Goal: Answer question/provide support: Share knowledge or assist other users

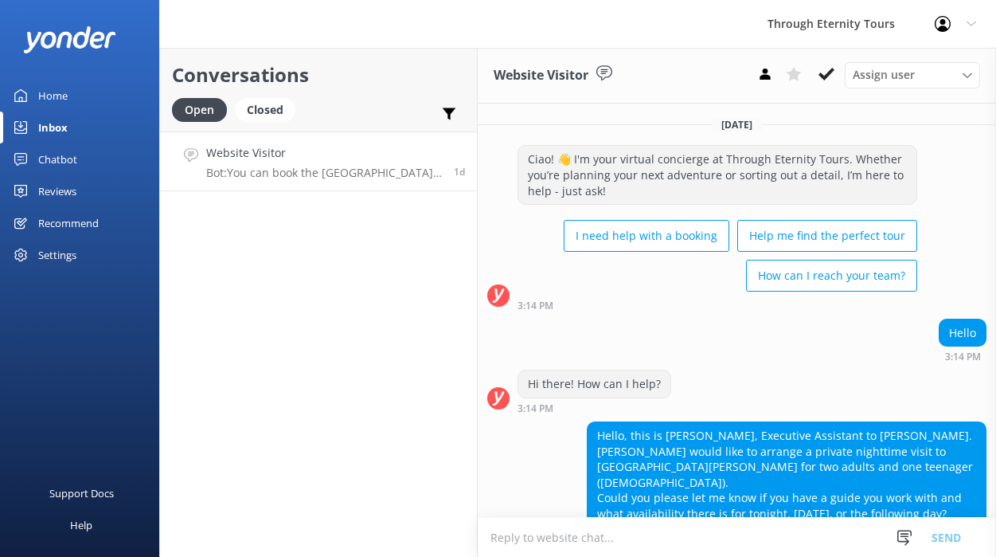
scroll to position [115, 0]
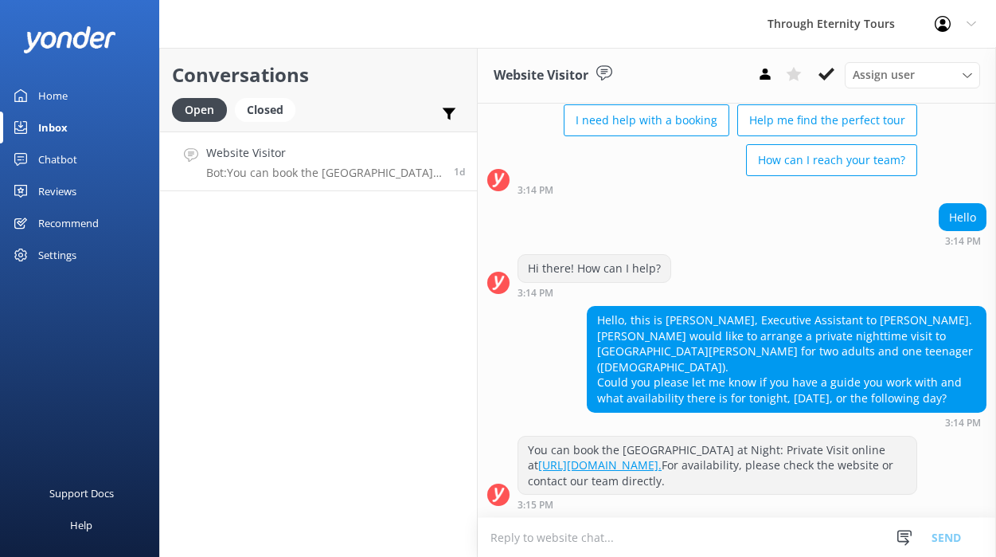
click at [92, 130] on link "Inbox" at bounding box center [79, 128] width 159 height 32
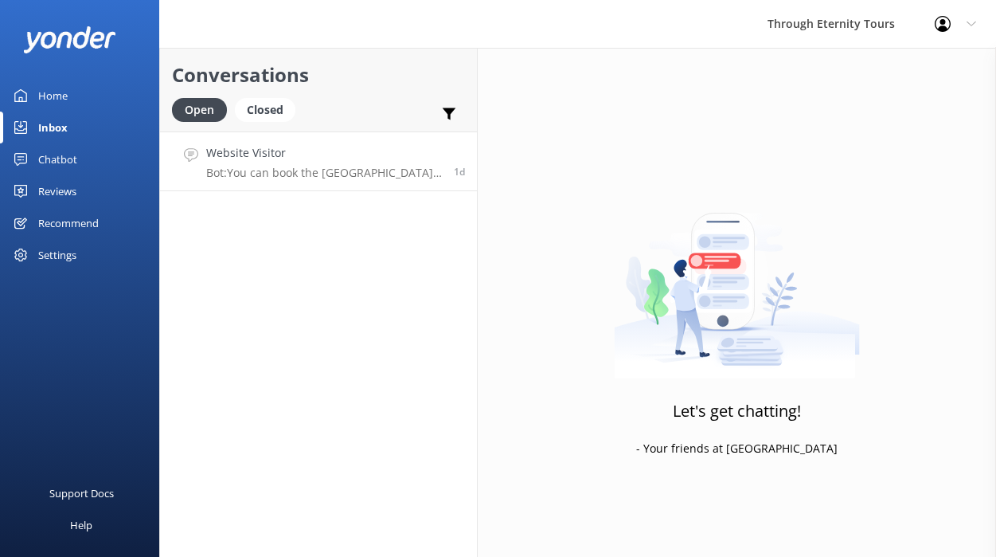
click at [336, 170] on p "Bot: You can book the Saint Mark’s Basilica at Night: Private Visit online at […" at bounding box center [324, 173] width 236 height 14
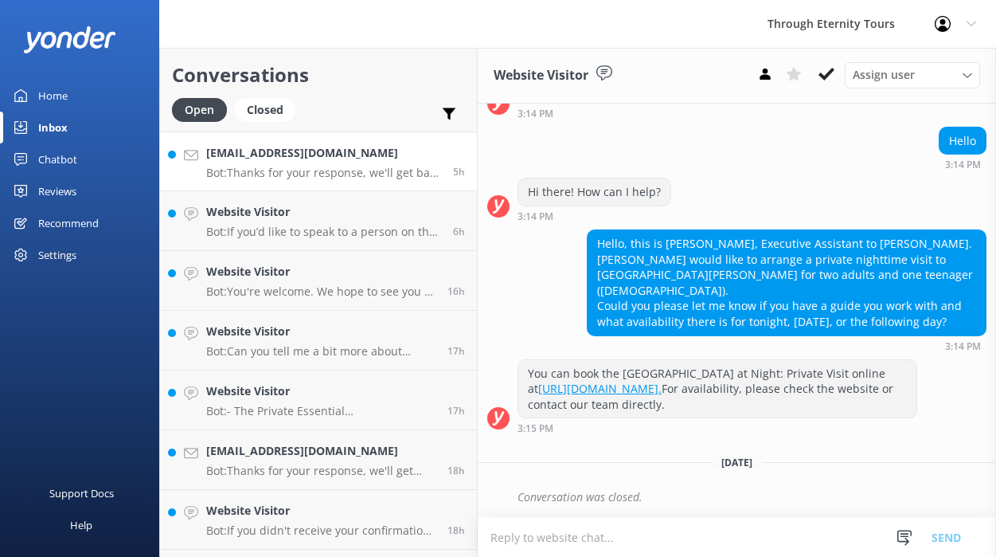
click at [401, 142] on link "[EMAIL_ADDRESS][DOMAIN_NAME] Bot: Thanks for your response, we'll get back to y…" at bounding box center [318, 161] width 317 height 60
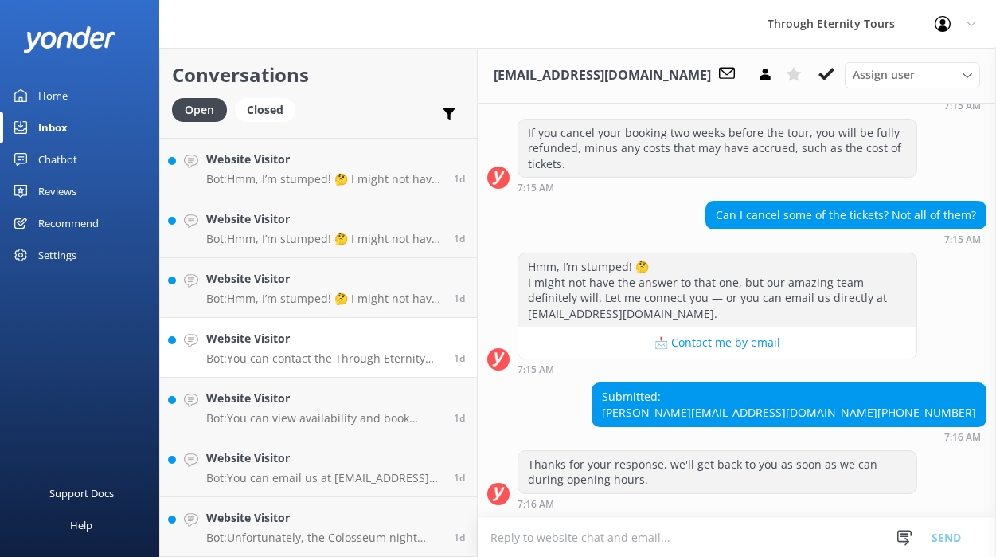
scroll to position [715, 0]
click at [315, 505] on link "Website Visitor Bot: Unfortunately, the Colosseum night access is currently pro…" at bounding box center [318, 527] width 317 height 60
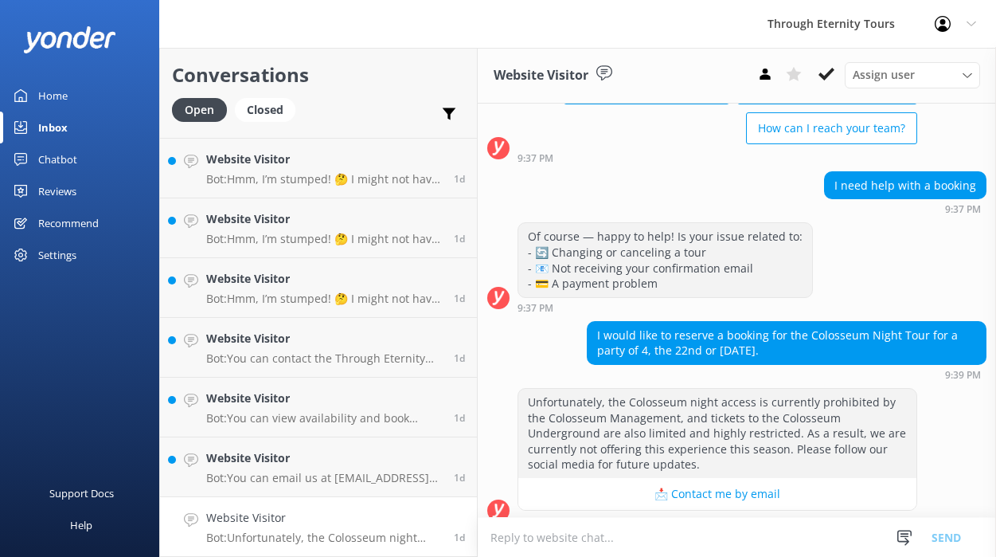
scroll to position [163, 0]
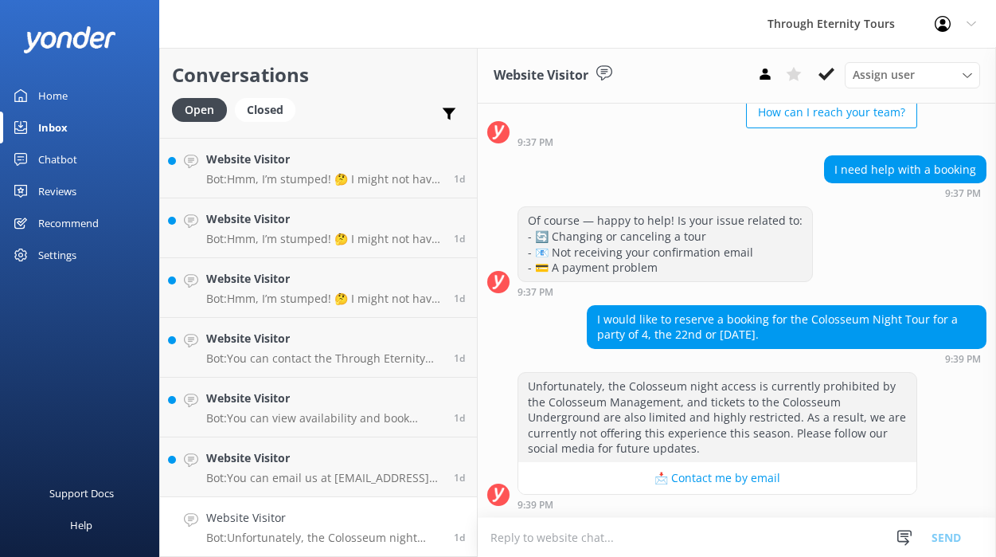
drag, startPoint x: 814, startPoint y: 337, endPoint x: 871, endPoint y: 176, distance: 170.5
click at [874, 174] on div "[DATE] Ciao! 👋 I'm your virtual concierge at Through Eternity Tours. Whether yo…" at bounding box center [737, 228] width 518 height 577
click at [851, 280] on div "Of course — happy to help! Is your issue related to: - 🔄 Changing or canceling …" at bounding box center [737, 251] width 518 height 90
drag, startPoint x: 829, startPoint y: 329, endPoint x: 878, endPoint y: 251, distance: 91.9
click at [878, 251] on div "[DATE] Ciao! 👋 I'm your virtual concierge at Through Eternity Tours. Whether yo…" at bounding box center [737, 228] width 518 height 577
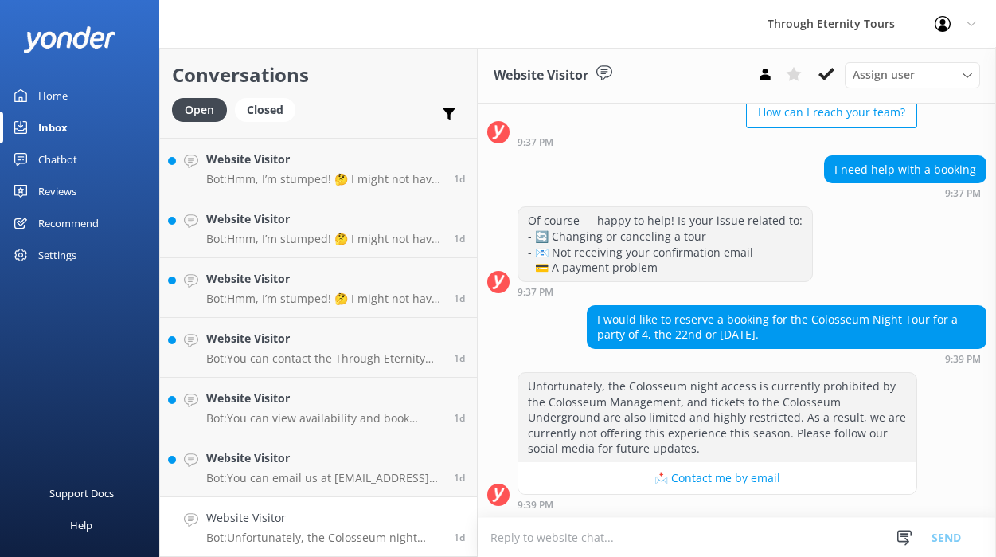
click at [878, 251] on div "Of course — happy to help! Is your issue related to: - 🔄 Changing or canceling …" at bounding box center [737, 251] width 518 height 90
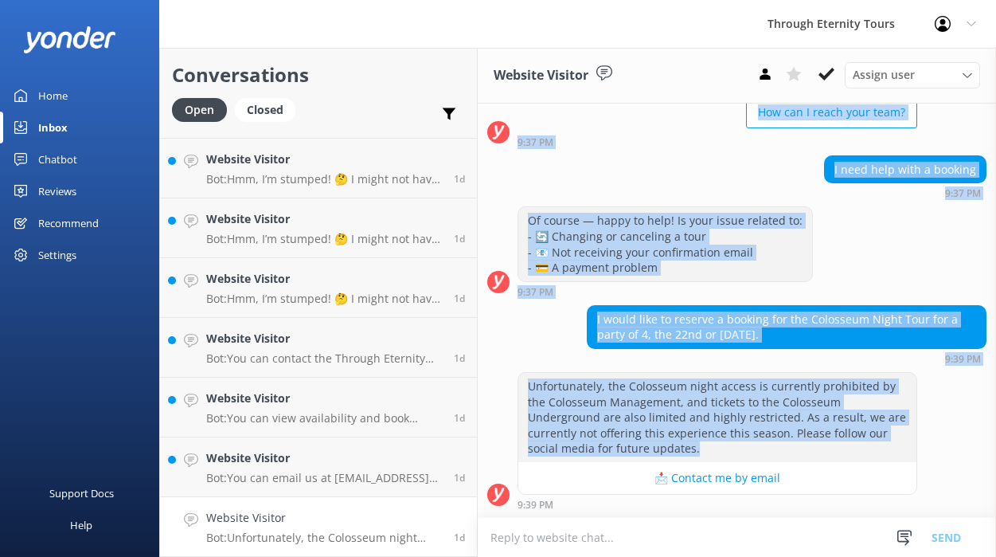
scroll to position [130, 0]
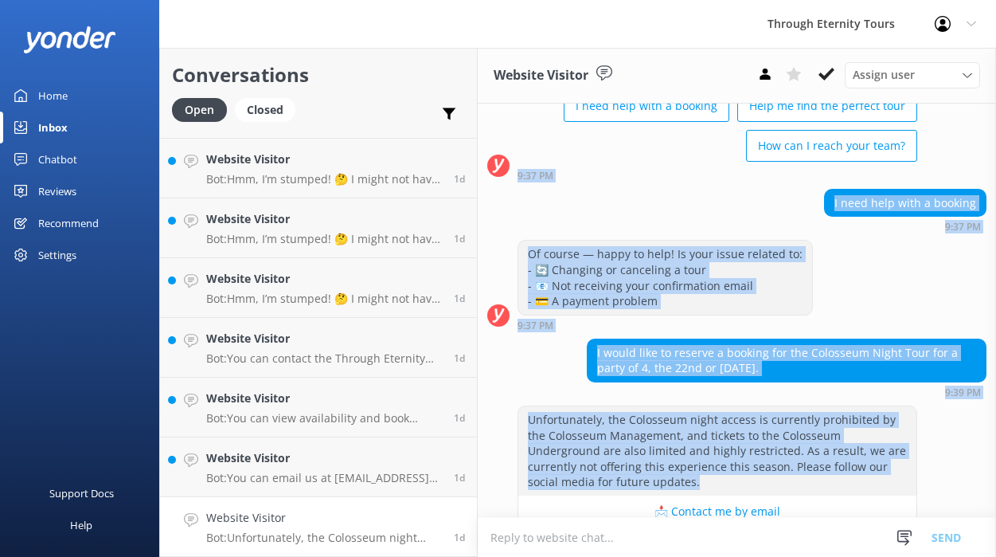
drag, startPoint x: 612, startPoint y: 442, endPoint x: 602, endPoint y: 169, distance: 273.4
click at [602, 169] on div "[DATE] Ciao! 👋 I'm your virtual concierge at Through Eternity Tours. Whether yo…" at bounding box center [737, 262] width 518 height 577
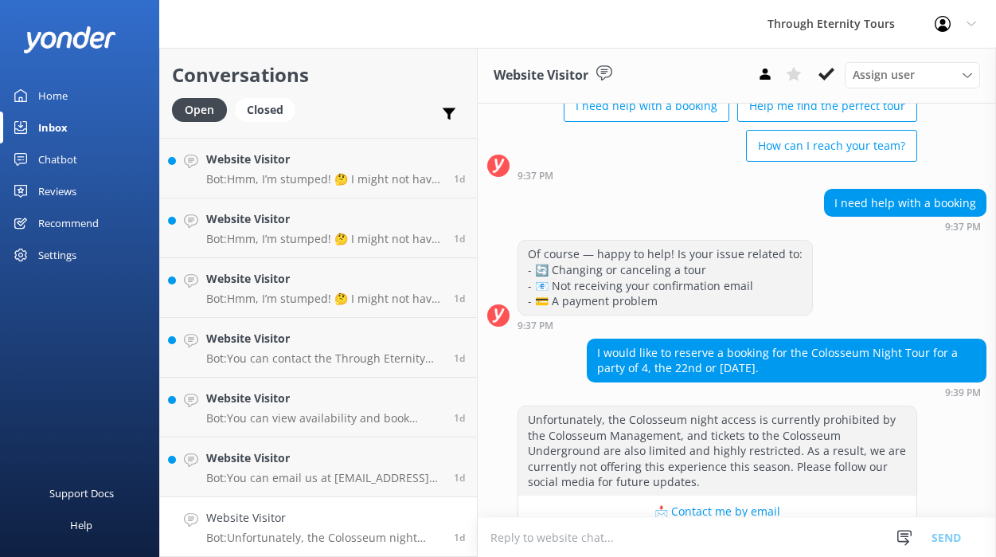
click at [622, 205] on div "I need help with a booking 9:37 PM" at bounding box center [737, 211] width 518 height 44
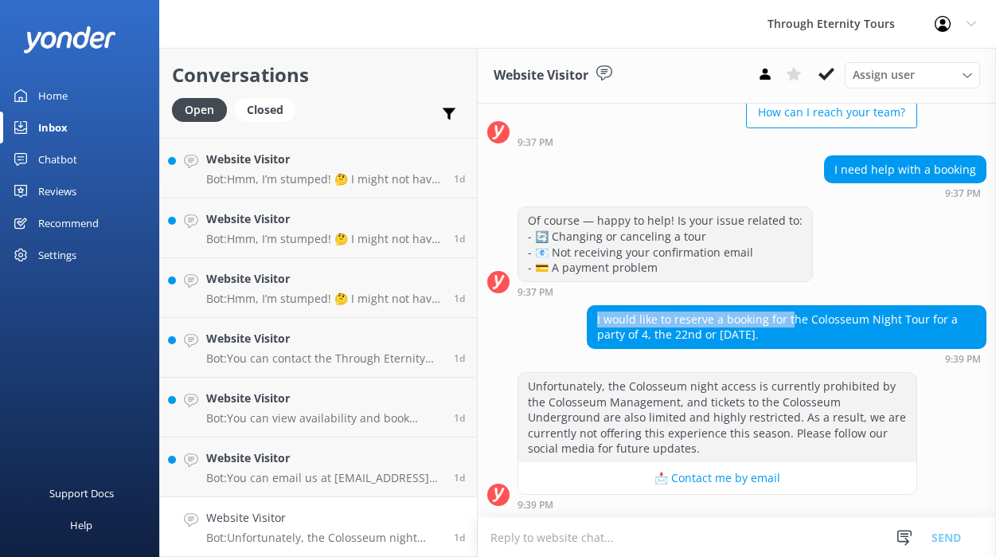
drag, startPoint x: 722, startPoint y: 307, endPoint x: 788, endPoint y: 320, distance: 66.5
click at [788, 320] on div "I would like to reserve a booking for the Colosseum Night Tour for a party of 4…" at bounding box center [787, 327] width 398 height 42
click at [799, 326] on div "I would like to reserve a booking for the Colosseum Night Tour for a party of 4…" at bounding box center [787, 327] width 398 height 42
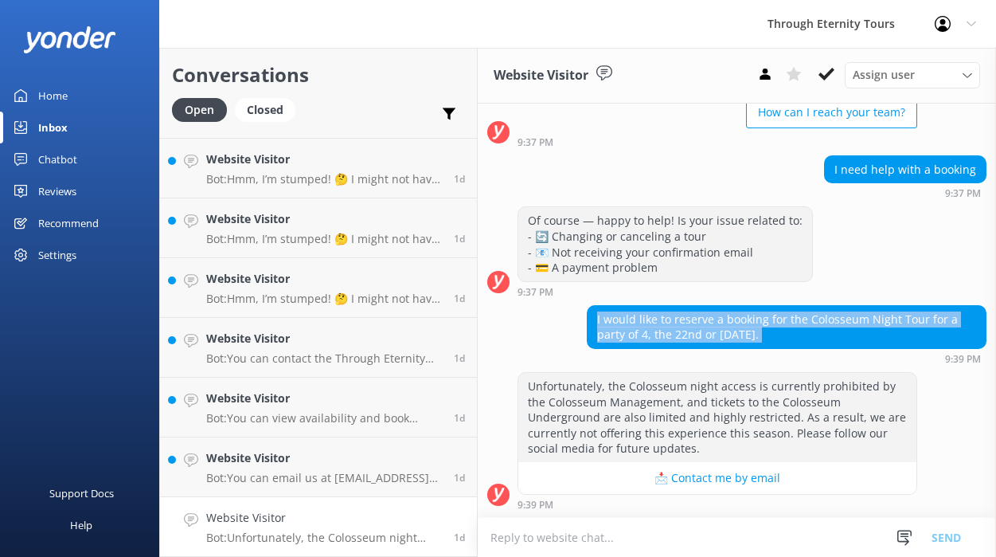
drag, startPoint x: 769, startPoint y: 307, endPoint x: 776, endPoint y: 351, distance: 45.2
click at [776, 351] on div "I would like to reserve a booking for the Colosseum Night Tour for a party of 4…" at bounding box center [787, 334] width 400 height 59
click at [845, 327] on div "I would like to reserve a booking for the Colosseum Night Tour for a party of 4…" at bounding box center [787, 327] width 398 height 42
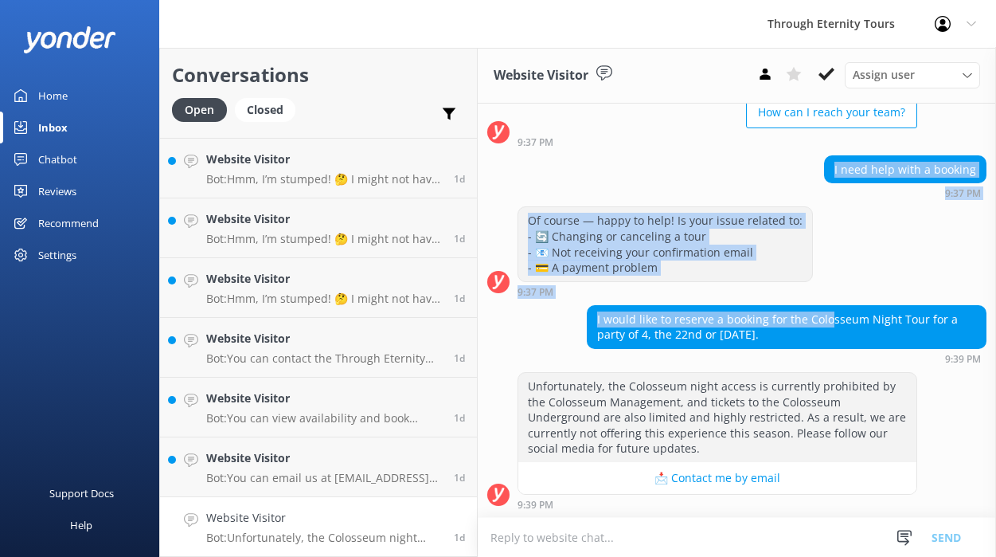
drag, startPoint x: 839, startPoint y: 165, endPoint x: 829, endPoint y: 310, distance: 145.3
click at [829, 310] on div "[DATE] Ciao! 👋 I'm your virtual concierge at Through Eternity Tours. Whether yo…" at bounding box center [737, 228] width 518 height 577
drag, startPoint x: 824, startPoint y: 338, endPoint x: 819, endPoint y: 280, distance: 59.2
click at [819, 280] on div "[DATE] Ciao! 👋 I'm your virtual concierge at Through Eternity Tours. Whether yo…" at bounding box center [737, 228] width 518 height 577
click at [825, 277] on div "Of course — happy to help! Is your issue related to: - 🔄 Changing or canceling …" at bounding box center [737, 251] width 518 height 90
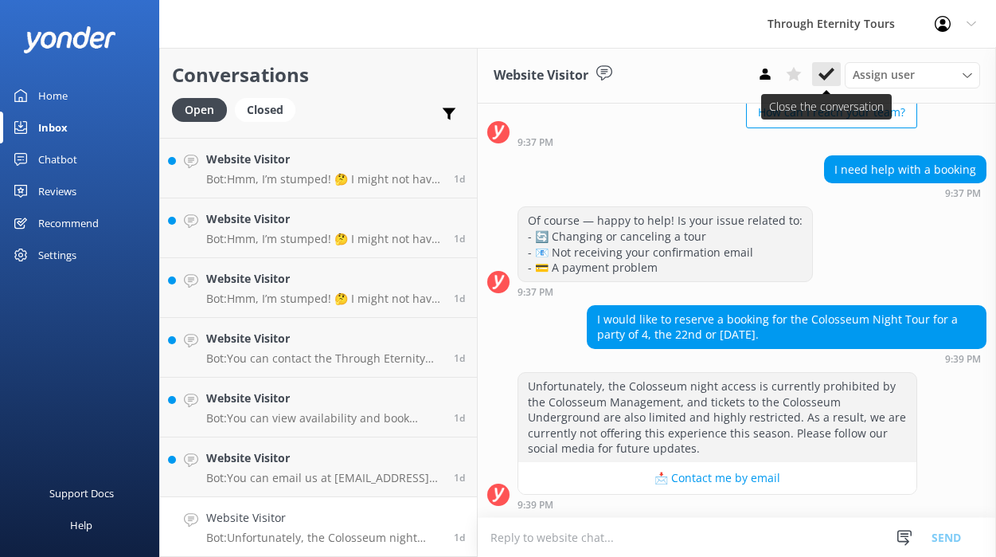
click at [831, 74] on icon at bounding box center [827, 74] width 16 height 16
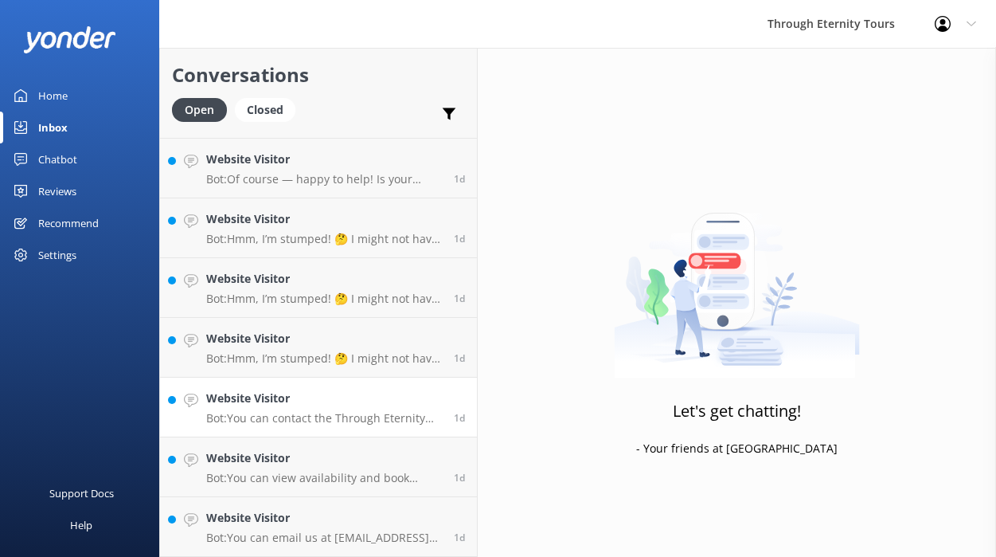
scroll to position [590, 0]
click at [98, 116] on link "Inbox" at bounding box center [79, 128] width 159 height 32
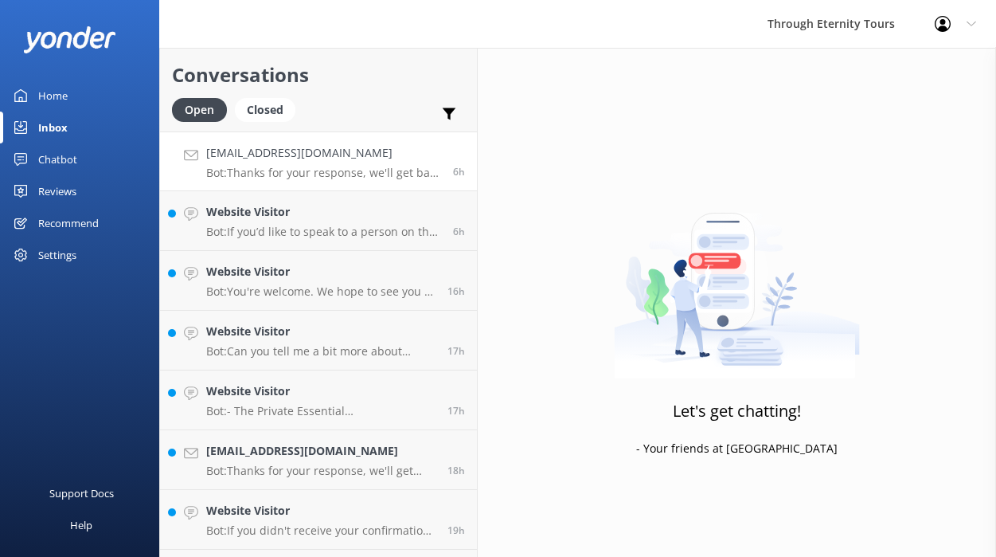
click at [354, 166] on p "Bot: Thanks for your response, we'll get back to you as soon as we can during o…" at bounding box center [323, 173] width 235 height 14
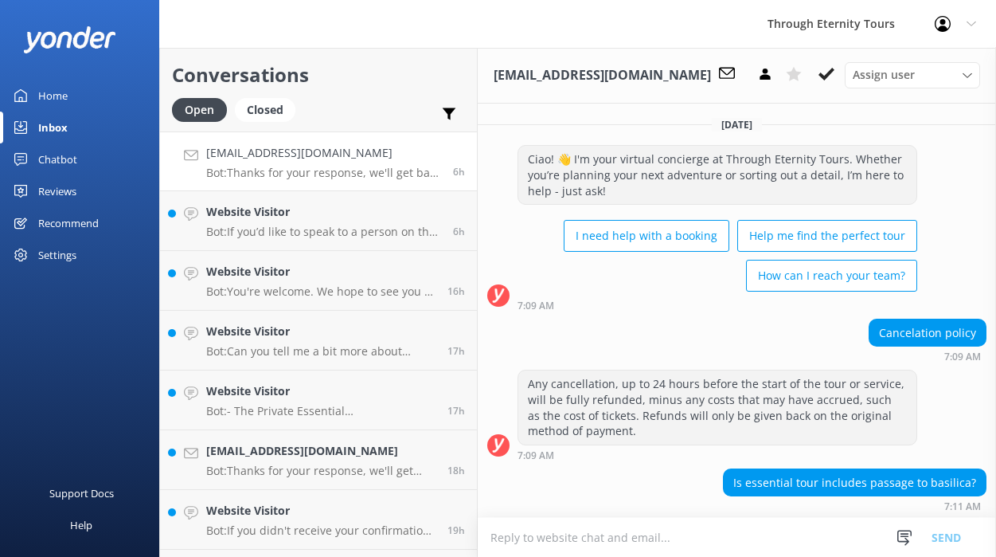
scroll to position [715, 0]
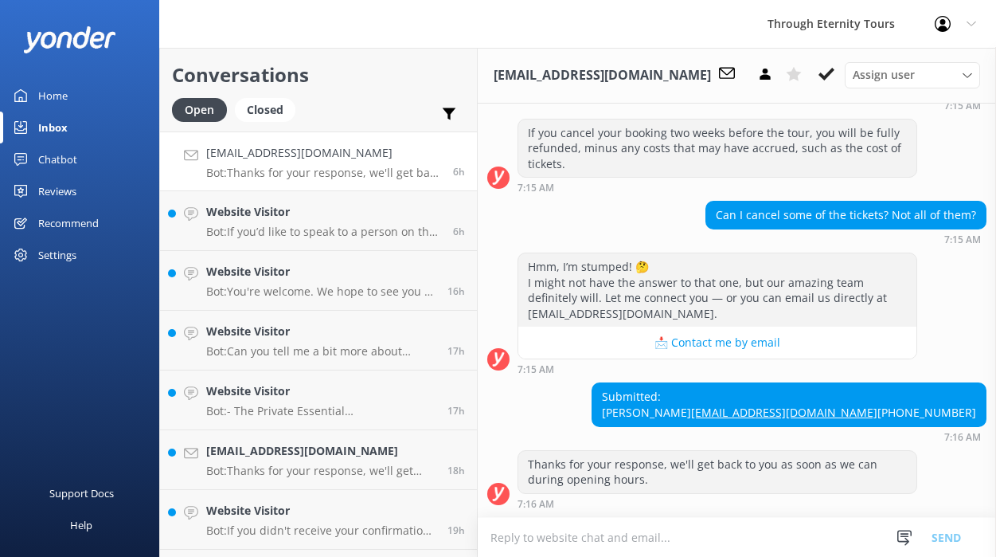
click at [871, 383] on div "Submitted: [PERSON_NAME] [EMAIL_ADDRESS][DOMAIN_NAME] [PHONE_NUMBER]" at bounding box center [789, 404] width 393 height 42
copy div "[PERSON_NAME]"
click at [824, 81] on icon at bounding box center [827, 74] width 16 height 16
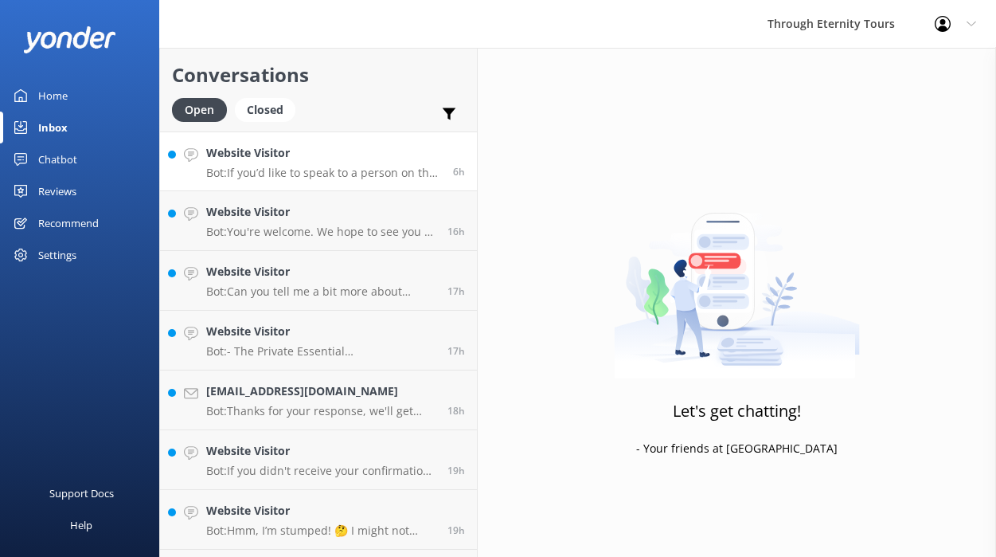
click at [302, 162] on h4 "Website Visitor" at bounding box center [323, 153] width 235 height 18
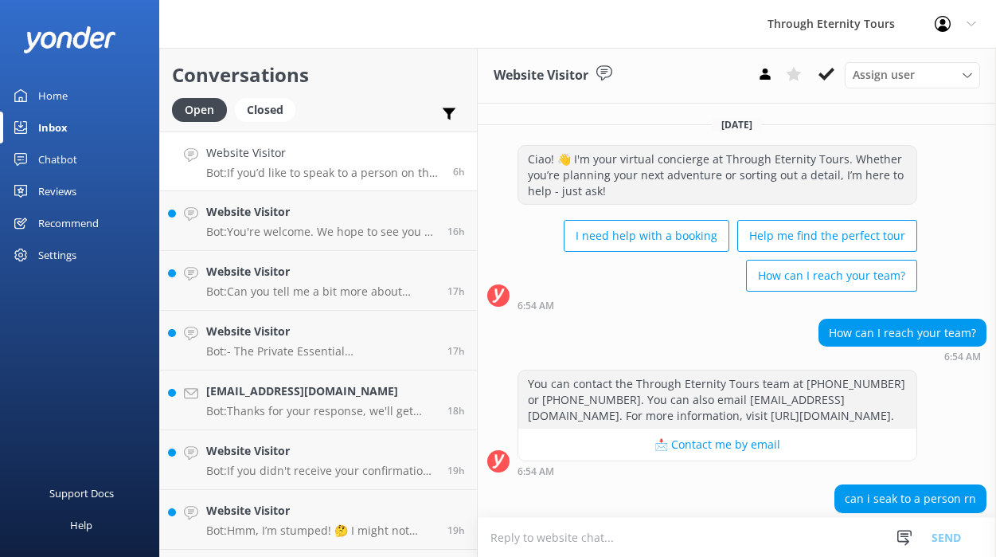
scroll to position [330, 0]
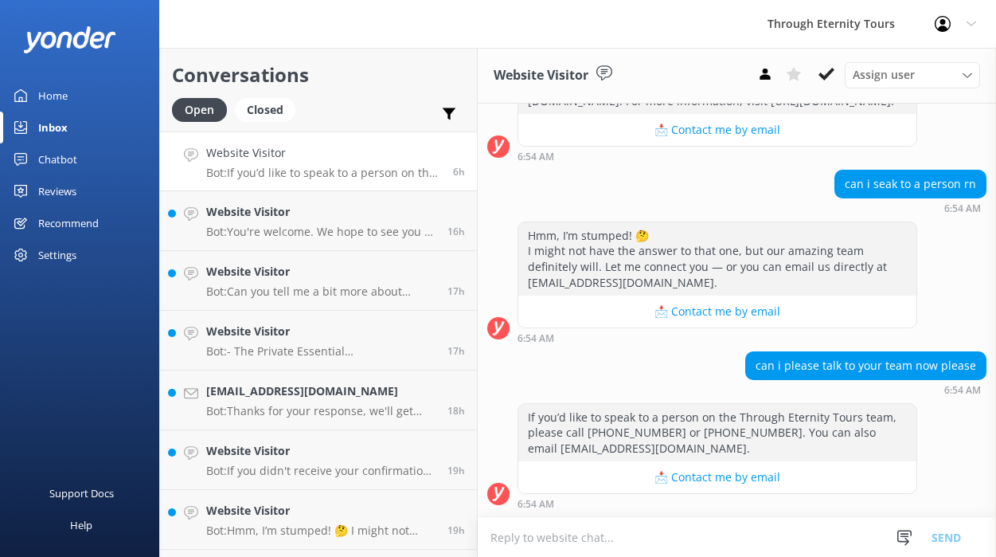
click at [621, 541] on textarea at bounding box center [737, 537] width 518 height 39
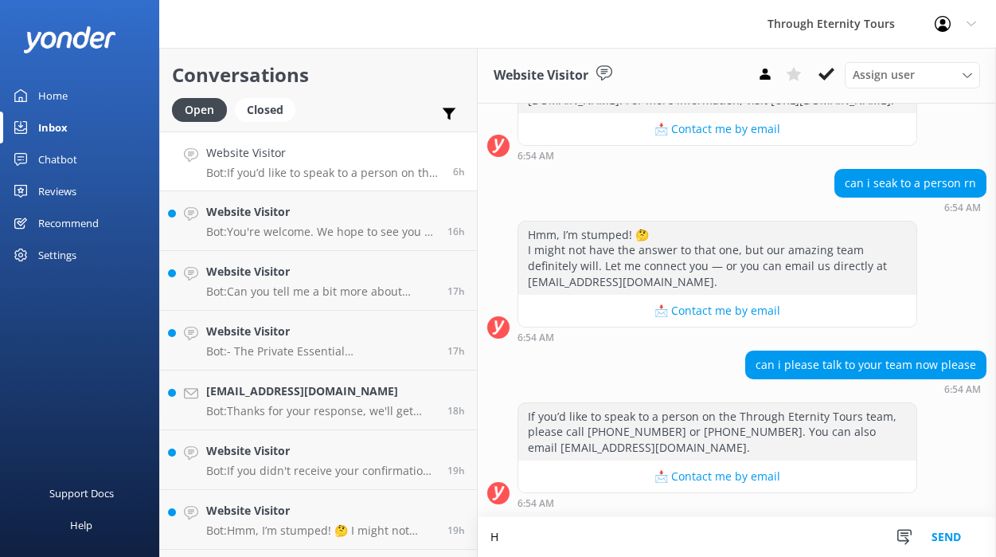
scroll to position [331, 0]
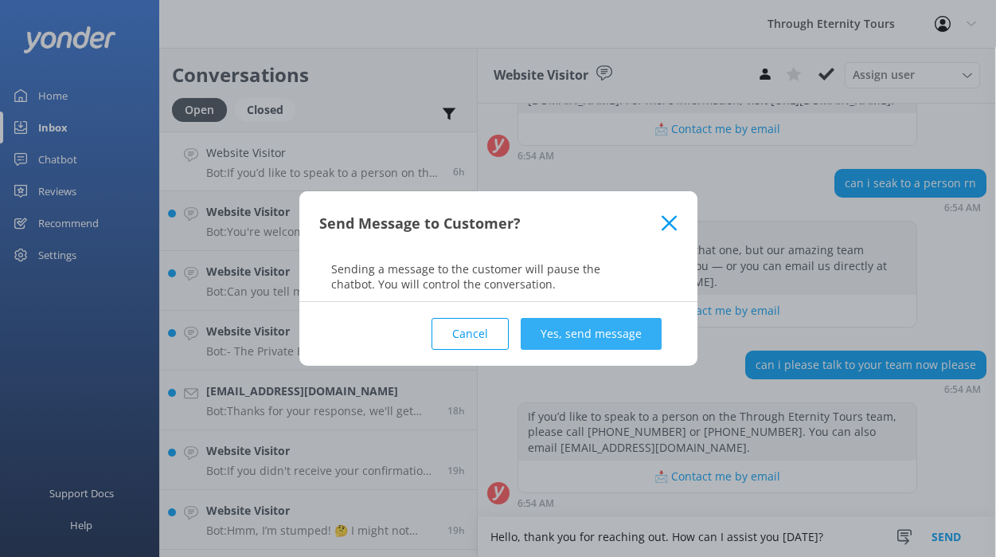
type textarea "Hello, thank you for reaching out. How can I assist you [DATE]?"
click at [550, 324] on button "Yes, send message" at bounding box center [591, 334] width 141 height 32
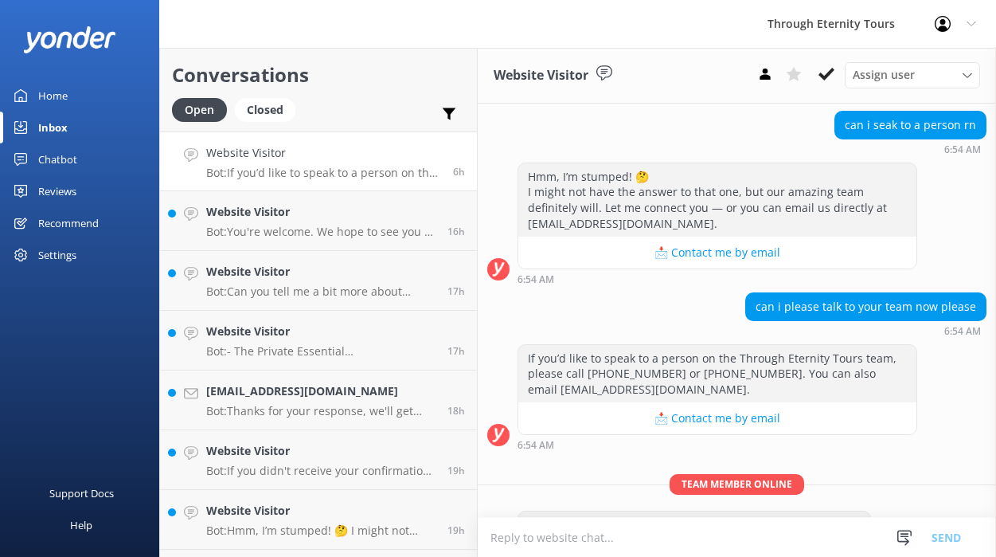
scroll to position [433, 0]
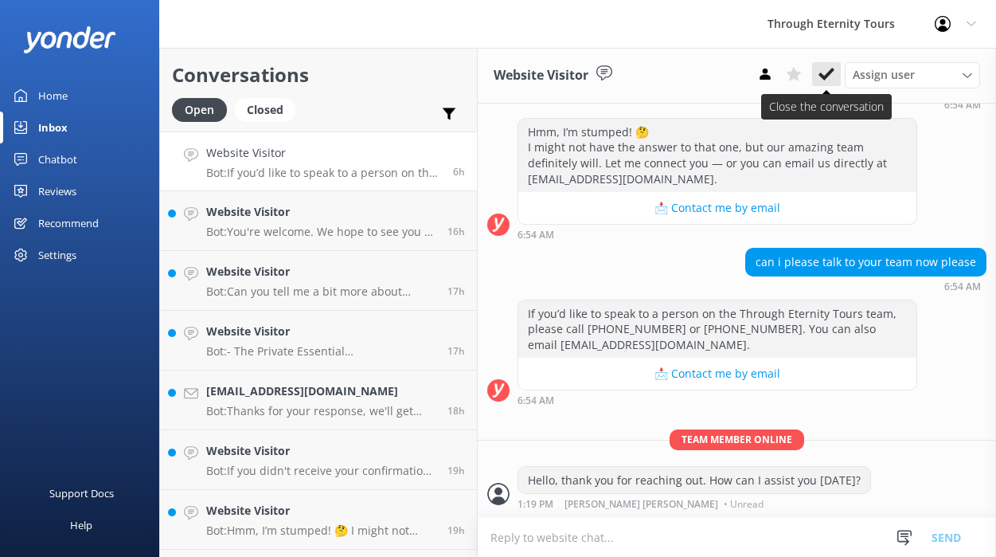
click at [824, 72] on icon at bounding box center [827, 74] width 16 height 16
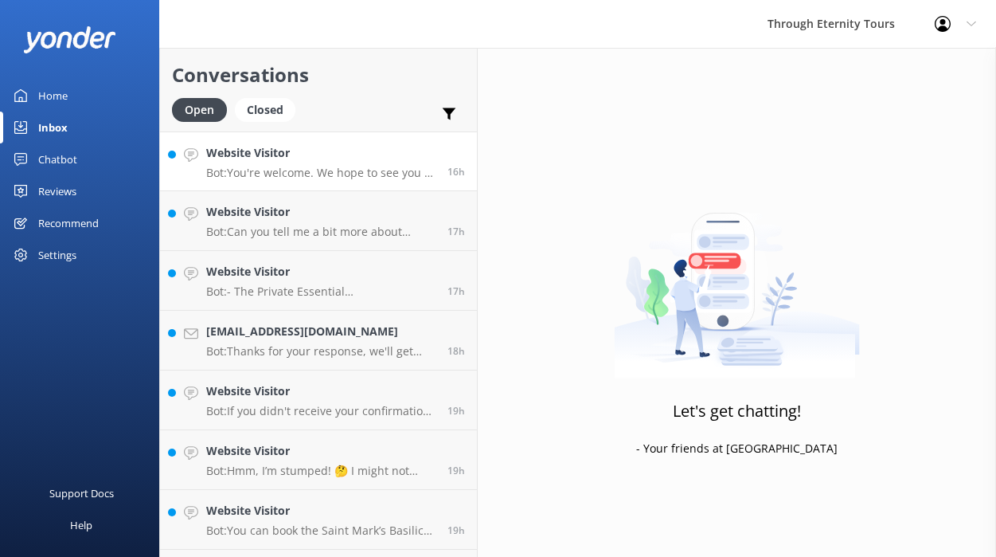
click at [288, 157] on h4 "Website Visitor" at bounding box center [320, 153] width 229 height 18
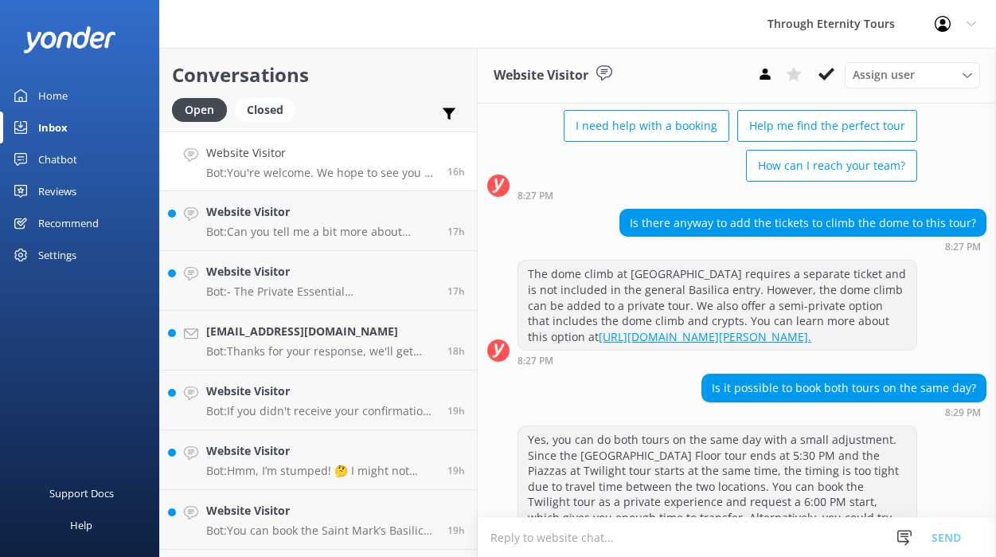
scroll to position [129, 0]
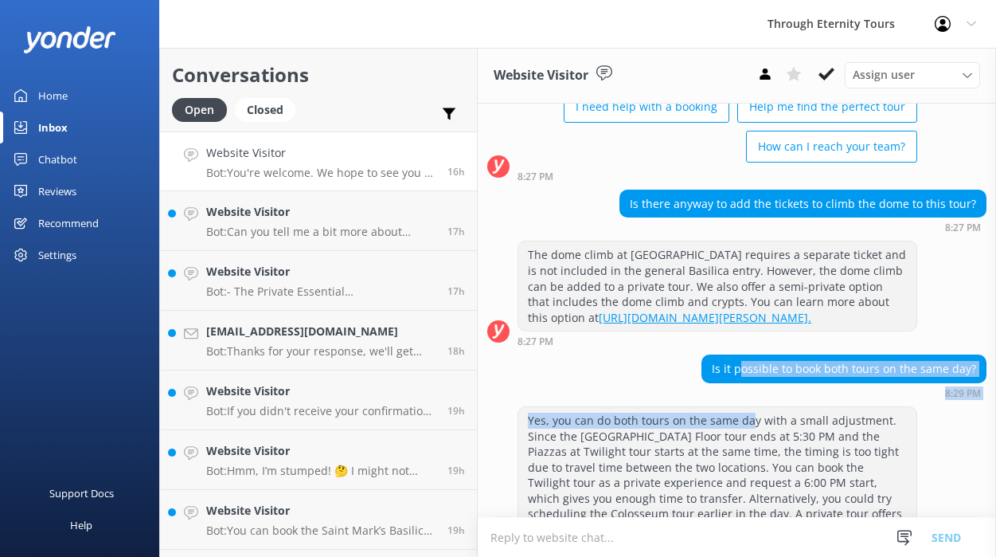
drag, startPoint x: 749, startPoint y: 381, endPoint x: 747, endPoint y: 428, distance: 47.1
click at [747, 428] on div "[DATE] Ciao! 👋 I'm your virtual concierge at Through Eternity Tours. Whether yo…" at bounding box center [737, 551] width 518 height 1152
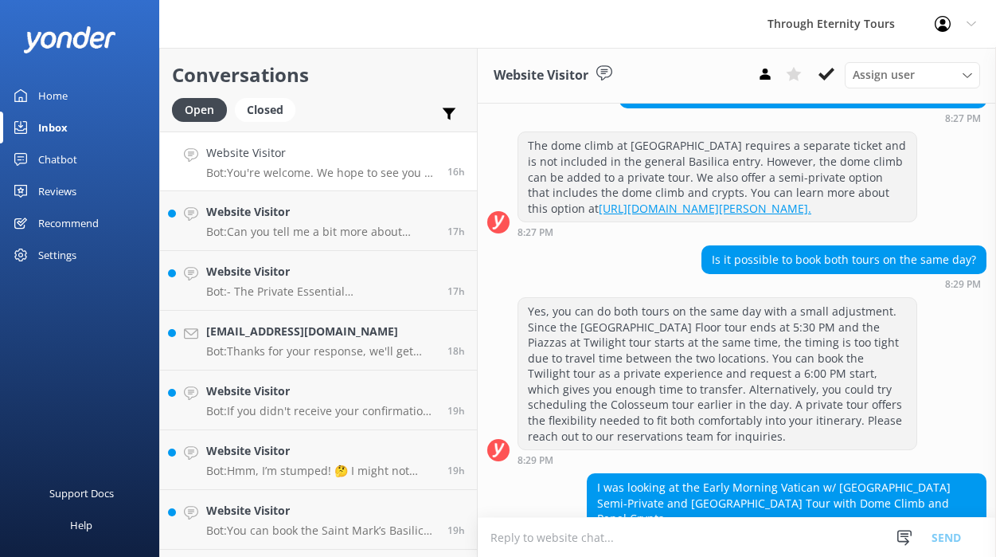
click at [752, 392] on div "Yes, you can do both tours on the same day with a small adjustment. Since the […" at bounding box center [717, 373] width 398 height 151
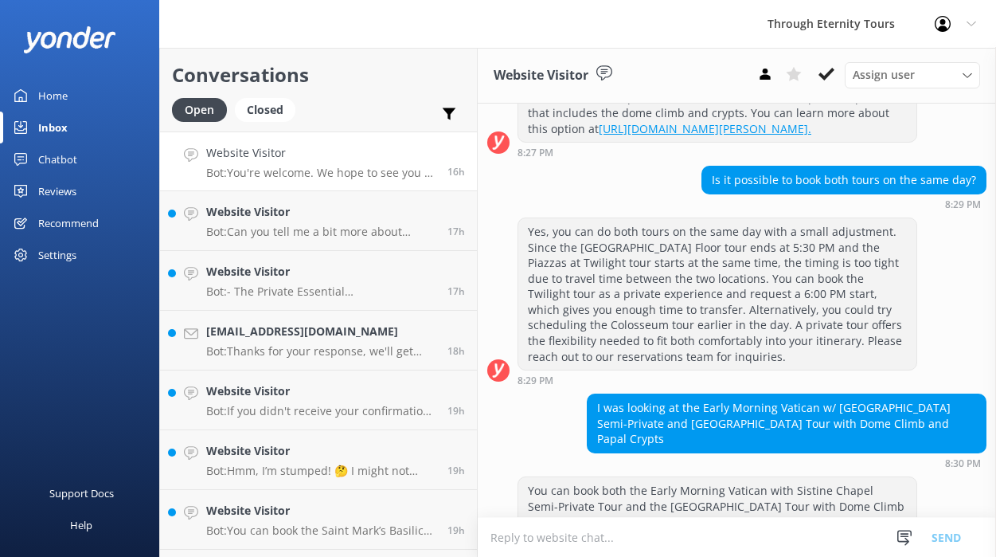
scroll to position [348, 0]
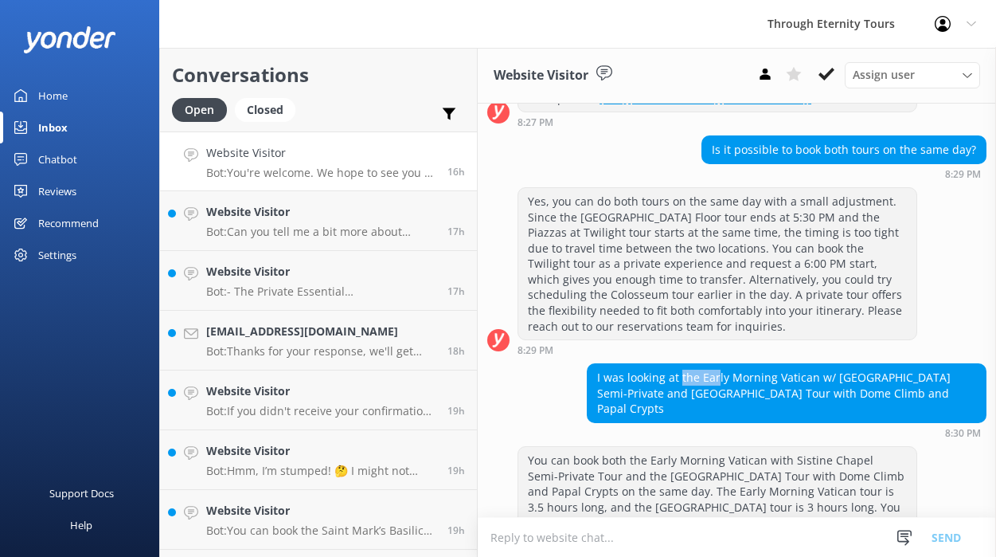
drag, startPoint x: 716, startPoint y: 388, endPoint x: 681, endPoint y: 391, distance: 35.2
click at [681, 391] on div "I was looking at the Early Morning Vatican w/ [GEOGRAPHIC_DATA] Semi-Private an…" at bounding box center [787, 393] width 398 height 58
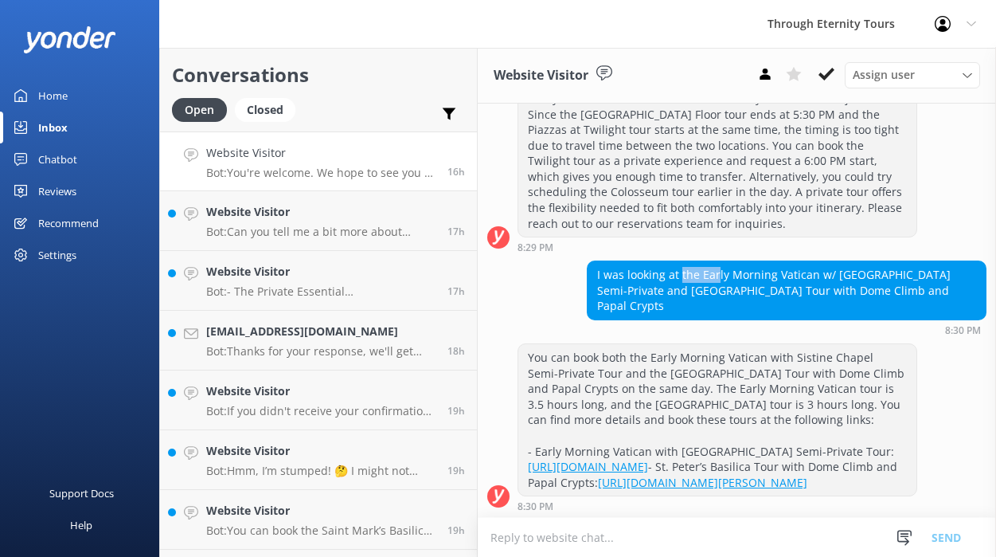
scroll to position [452, 0]
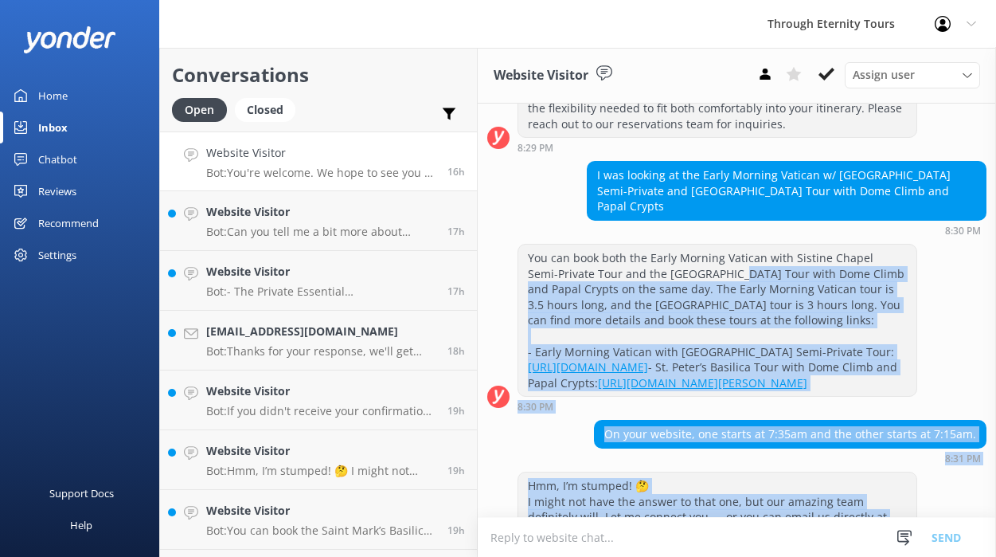
drag, startPoint x: 693, startPoint y: 364, endPoint x: 627, endPoint y: 531, distance: 179.8
click at [627, 531] on div "Website Visitor Assign user [PERSON_NAME] [PERSON_NAME] [PERSON_NAME] Athina Ko…" at bounding box center [737, 302] width 518 height 509
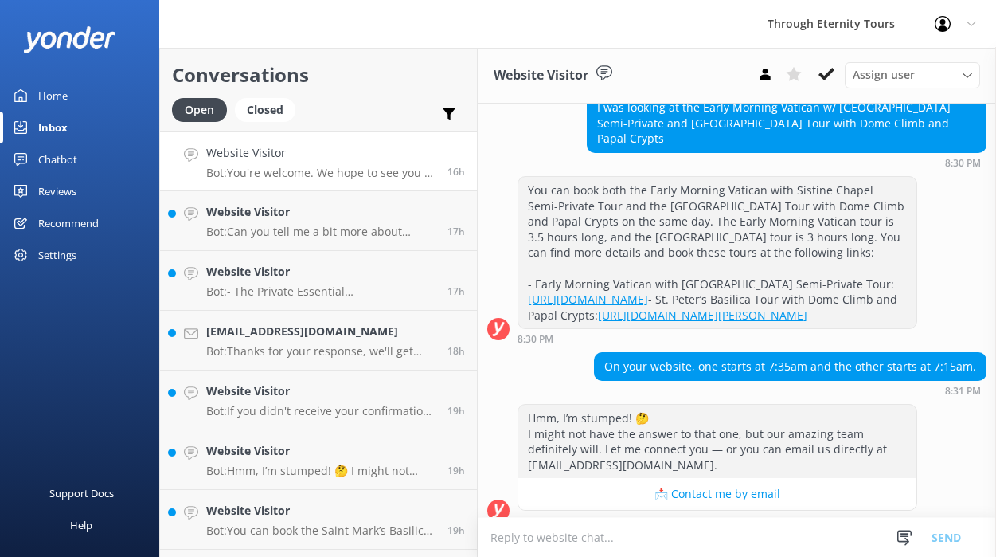
click at [653, 380] on div "On your website, one starts at 7:35am and the other starts at 7:15am." at bounding box center [790, 366] width 391 height 27
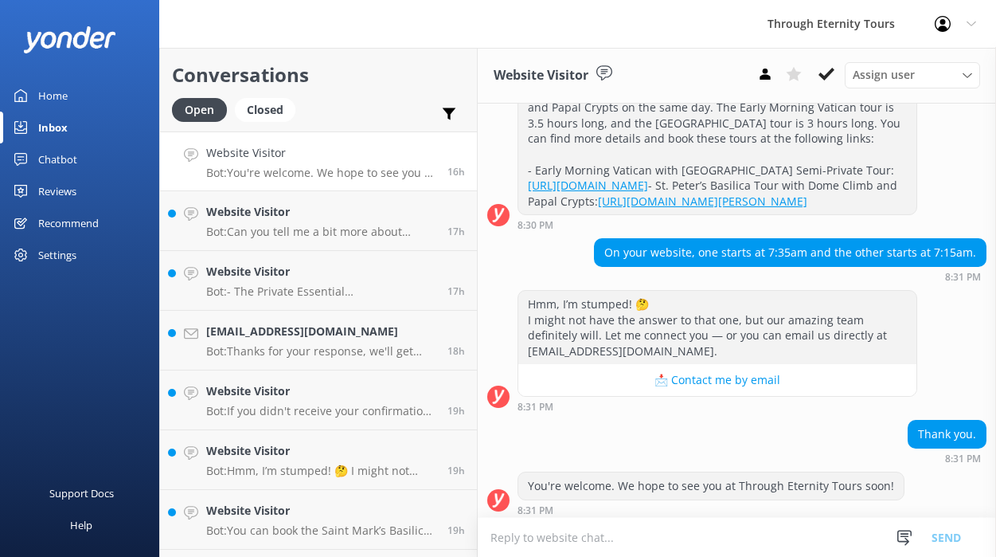
scroll to position [784, 0]
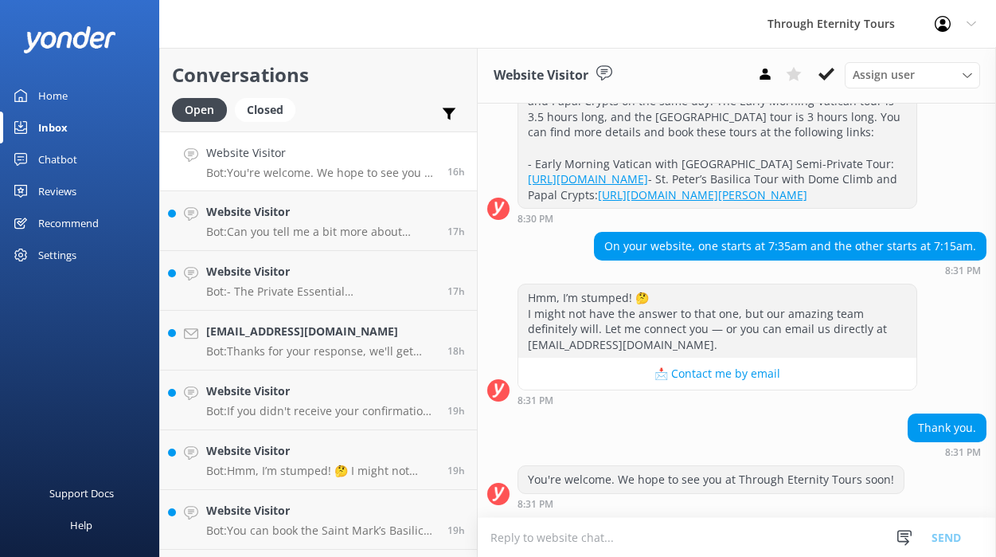
click at [595, 542] on textarea at bounding box center [737, 537] width 518 height 39
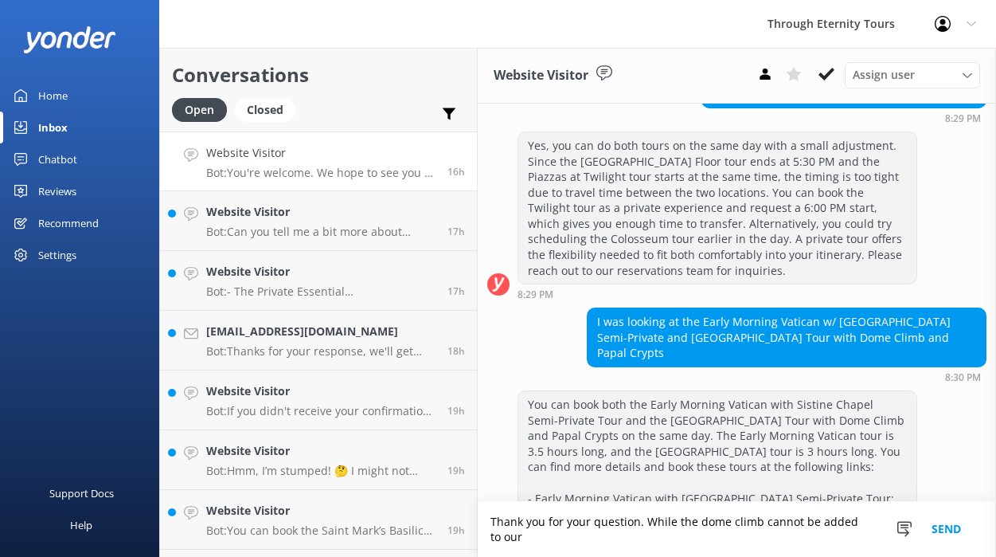
scroll to position [405, 0]
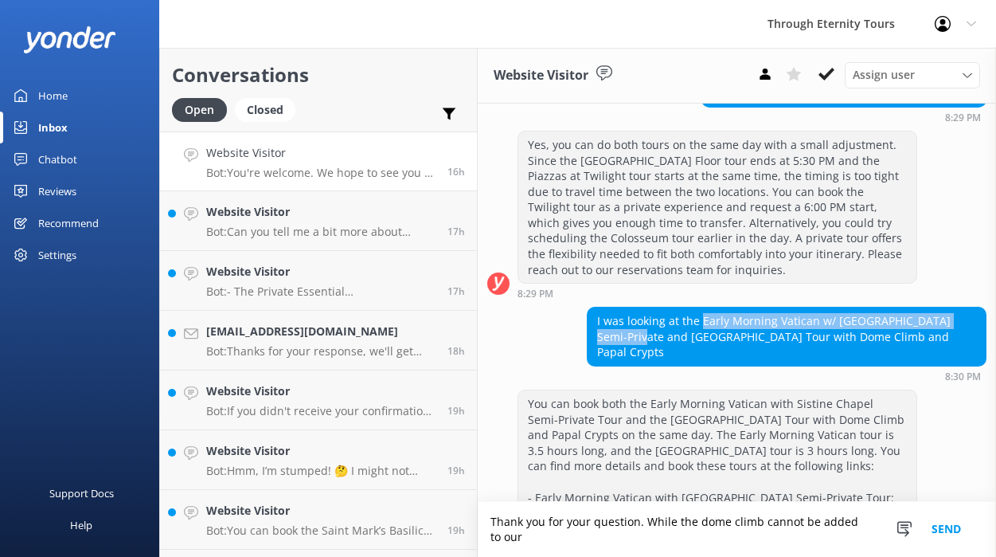
drag, startPoint x: 702, startPoint y: 335, endPoint x: 972, endPoint y: 334, distance: 270.0
click at [972, 334] on div "I was looking at the Early Morning Vatican w/ [GEOGRAPHIC_DATA] Semi-Private an…" at bounding box center [787, 336] width 398 height 58
copy div "Early Morning Vatican w/ [GEOGRAPHIC_DATA] Semi-Private"
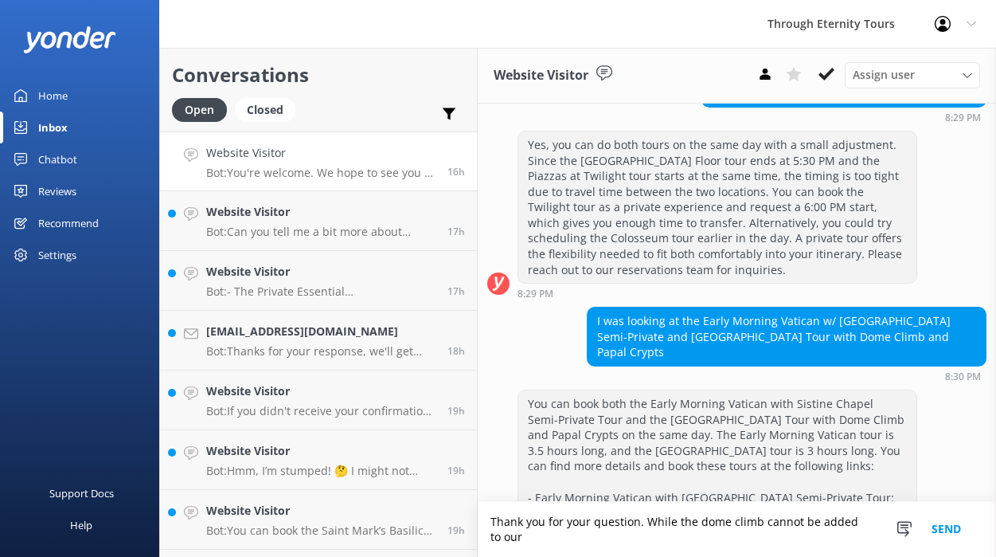
click at [594, 535] on textarea "Thank you for your question. While the dome climb cannot be added to our" at bounding box center [737, 529] width 518 height 55
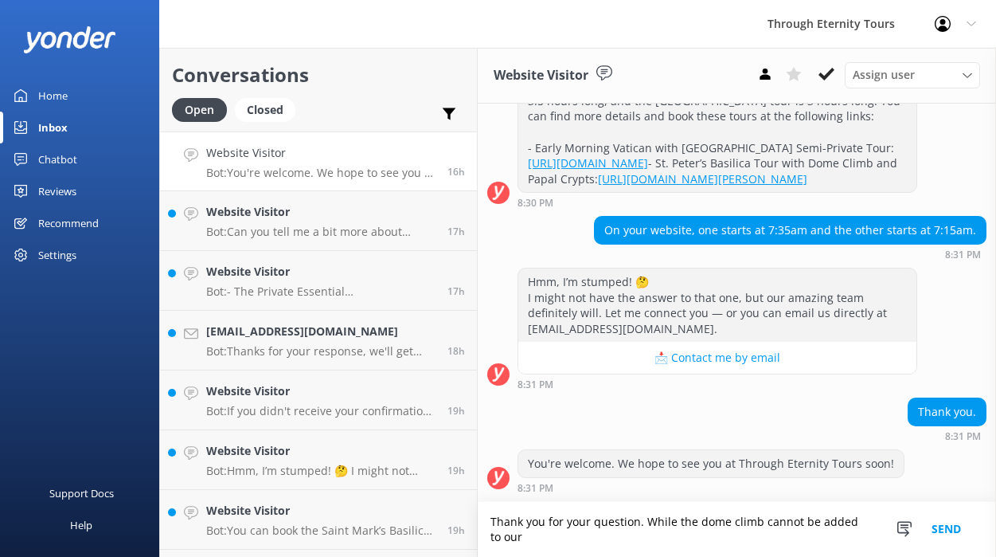
paste textarea "Early Morning Vatican w/ [GEOGRAPHIC_DATA] Semi-Private"
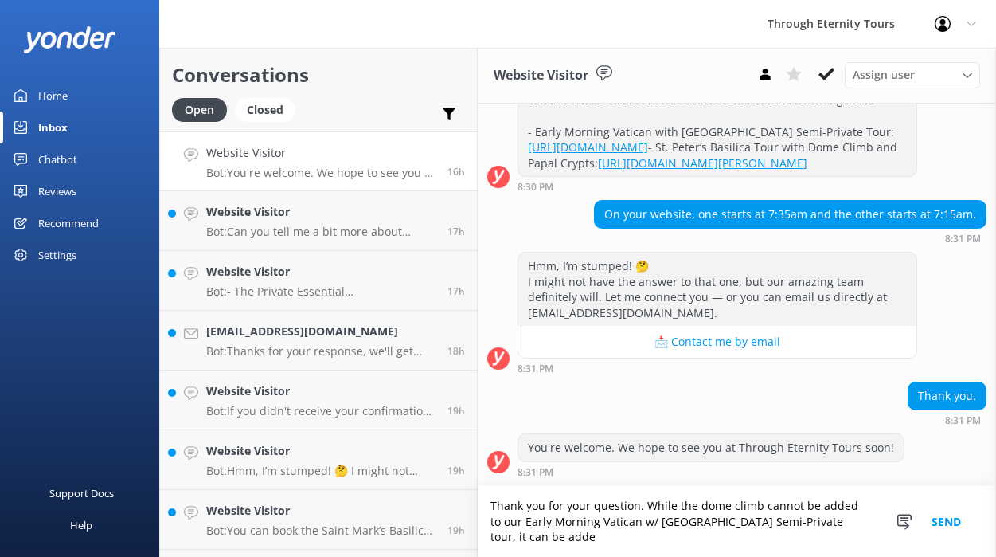
scroll to position [816, 0]
click at [647, 538] on textarea "Thank you for your question. While the dome climb cannot be added to our Early …" at bounding box center [737, 521] width 518 height 71
paste textarea "ate Early Morning Sistine Chapel with Vatican Tour"
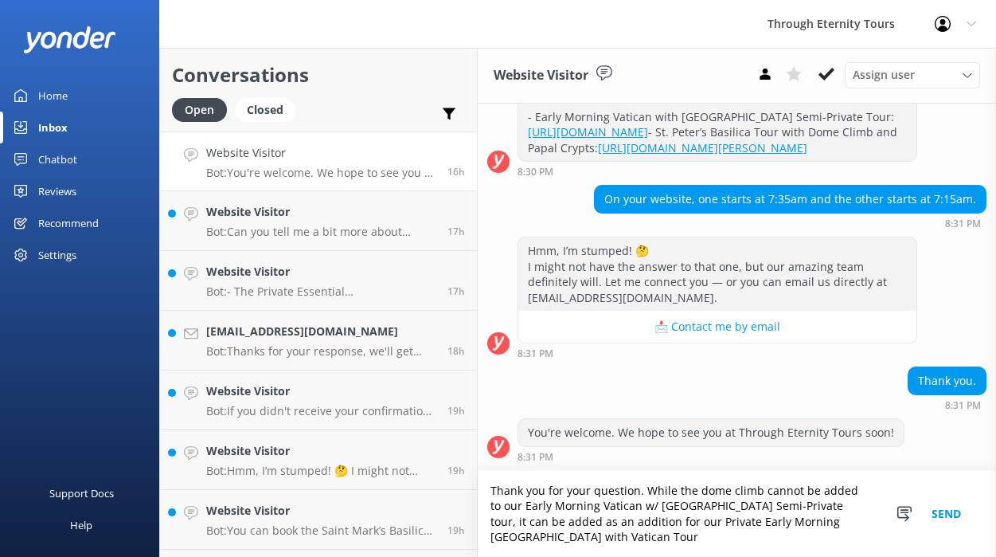
scroll to position [0, 0]
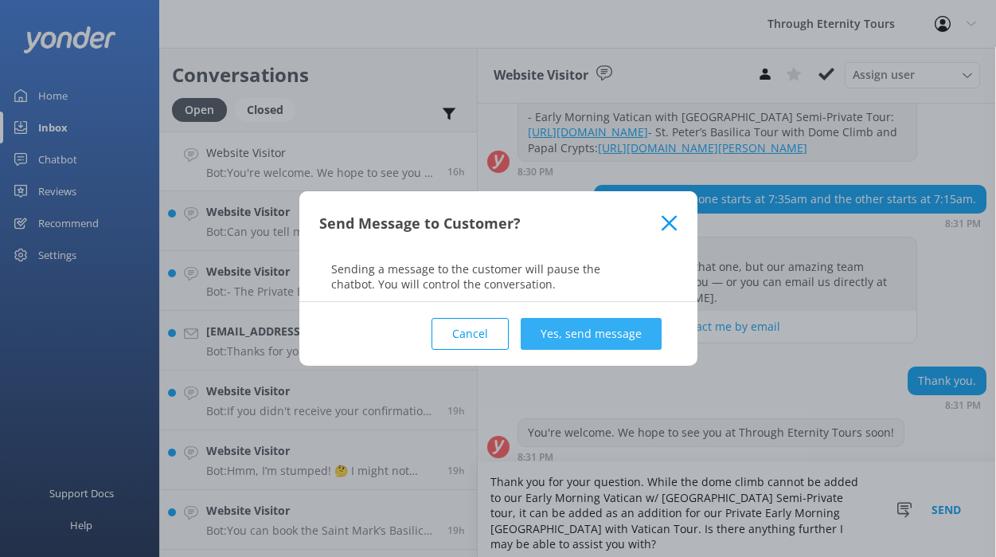
type textarea "Thank you for your question. While the dome climb cannot be added to our Early …"
click at [612, 327] on button "Yes, send message" at bounding box center [591, 334] width 141 height 32
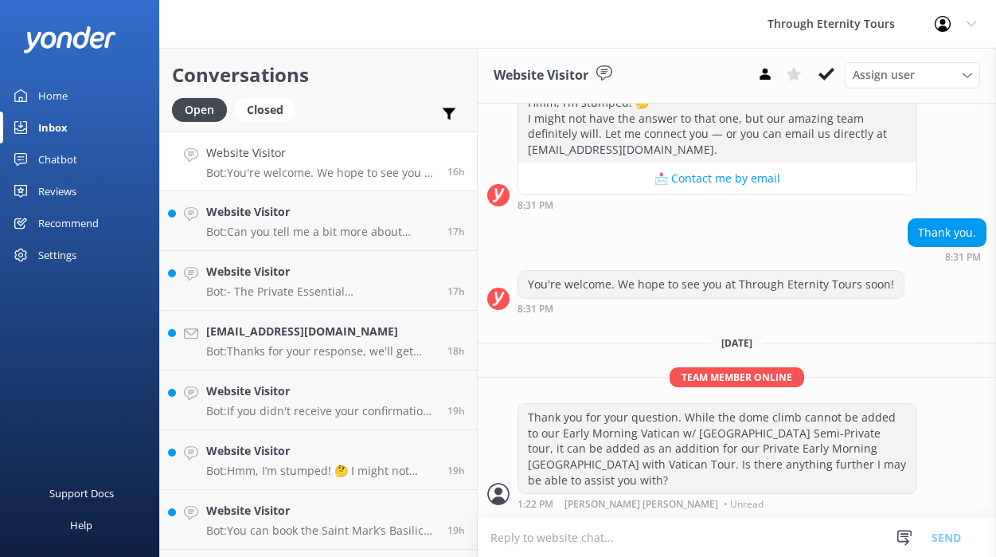
scroll to position [964, 0]
click at [826, 77] on use at bounding box center [827, 74] width 16 height 13
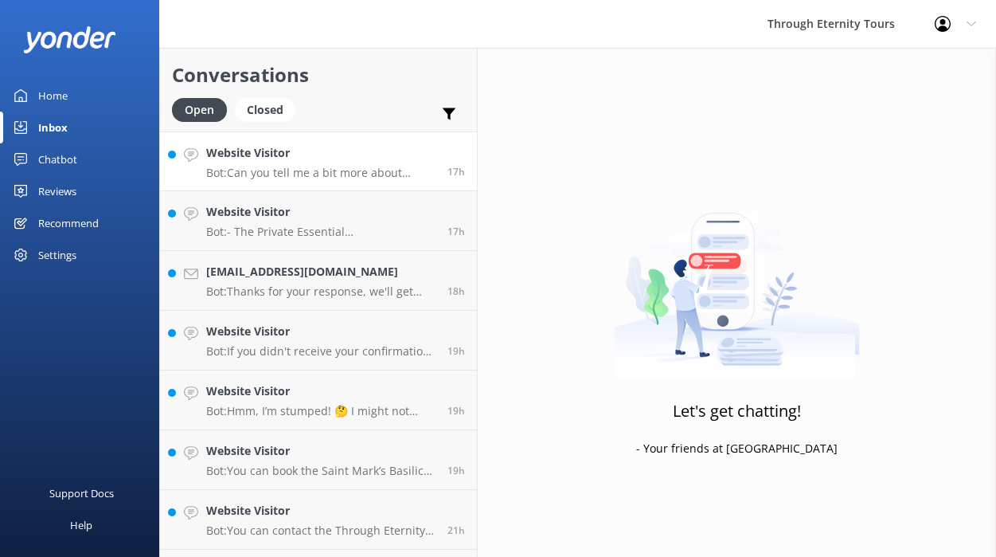
click at [356, 160] on h4 "Website Visitor" at bounding box center [320, 153] width 229 height 18
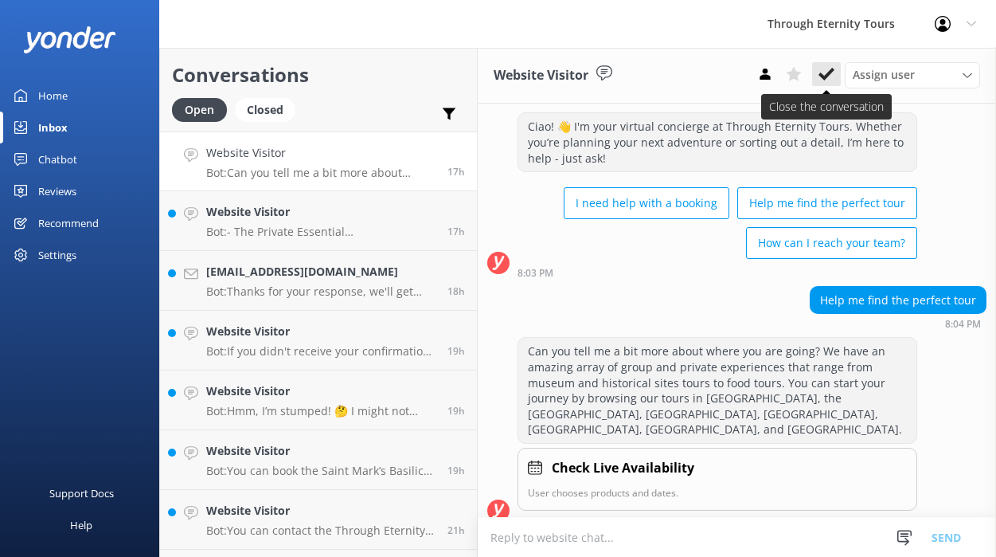
click at [832, 73] on icon at bounding box center [827, 74] width 16 height 16
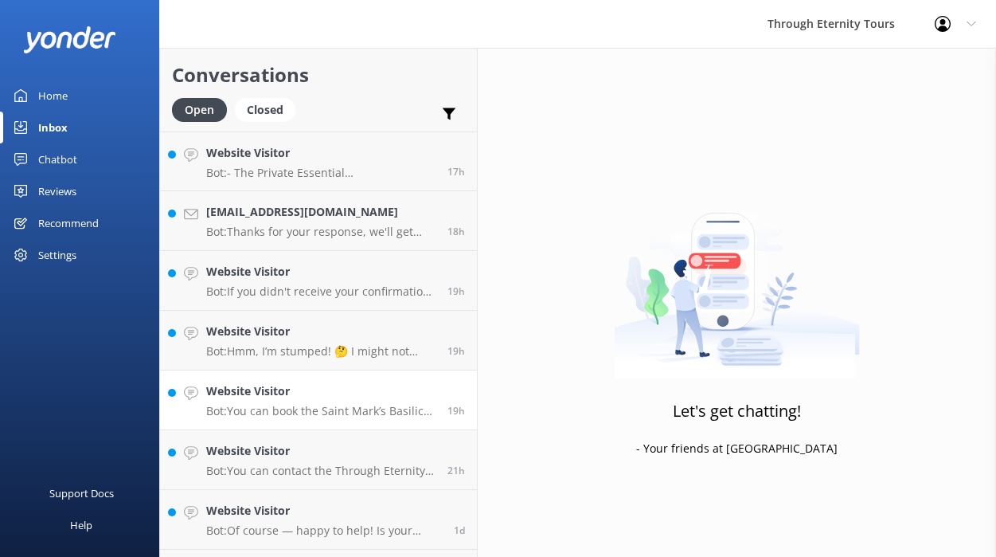
scroll to position [351, 0]
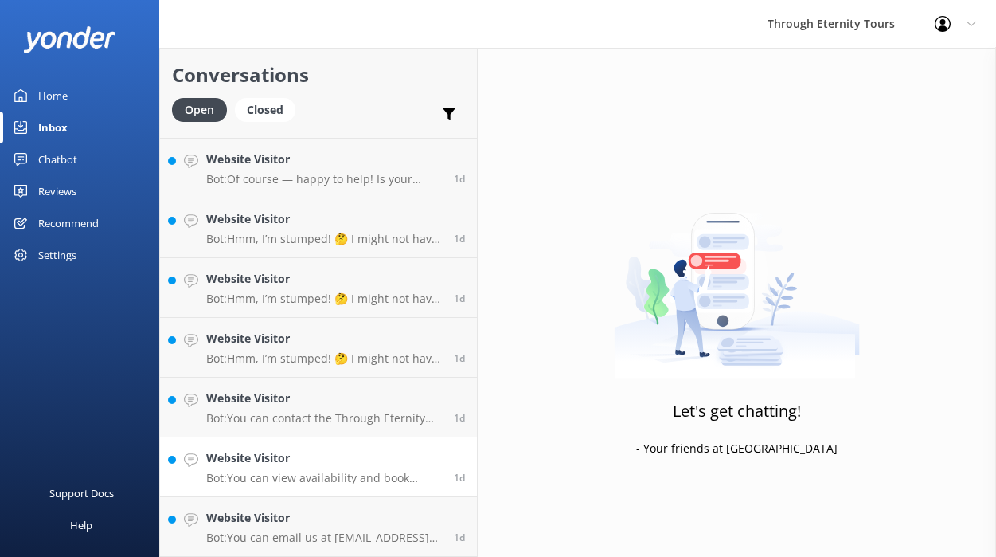
click at [349, 487] on link "Website Visitor Bot: You can view availability and book directly online. If you…" at bounding box center [318, 467] width 317 height 60
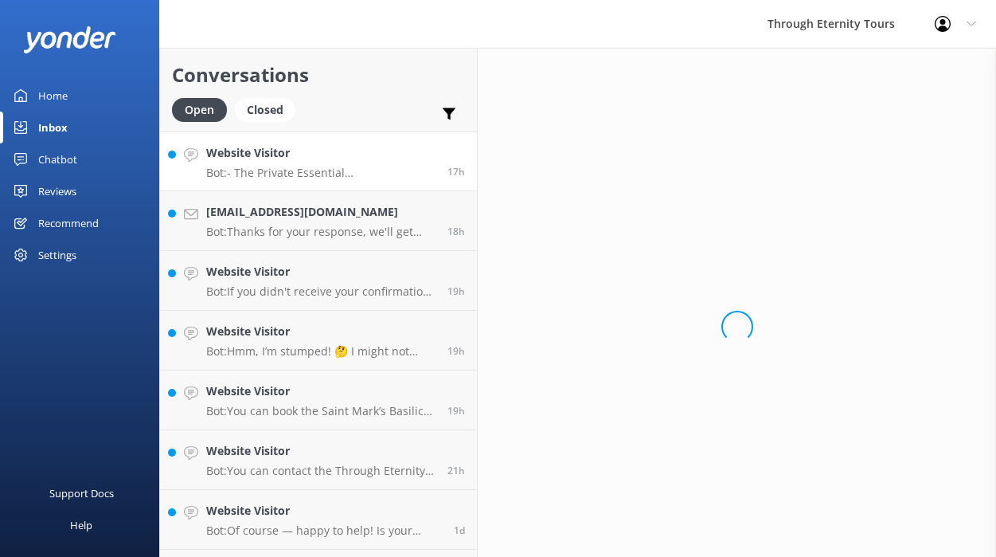
click at [350, 174] on p "Bot: - The Private Essential [GEOGRAPHIC_DATA], [GEOGRAPHIC_DATA] Tour is a 3-h…" at bounding box center [320, 173] width 229 height 14
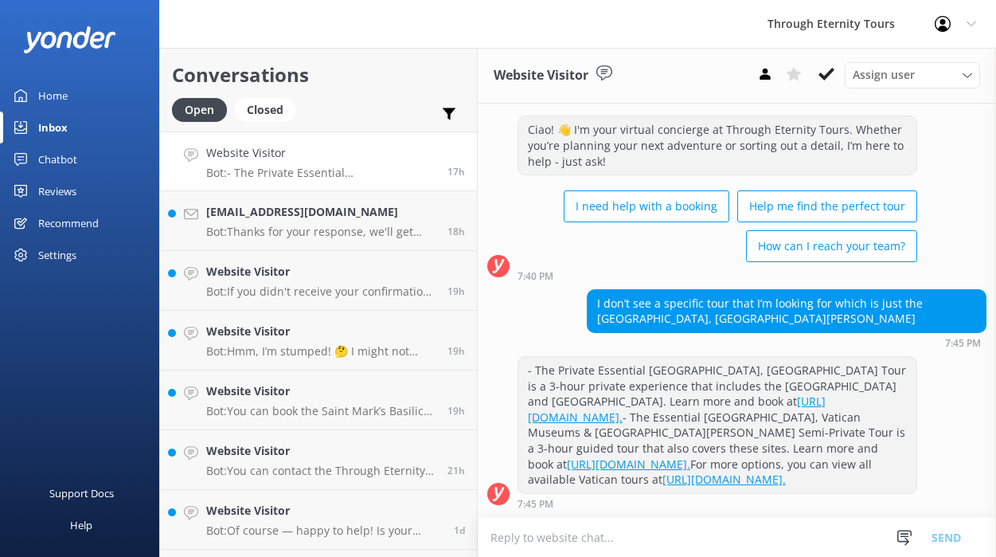
scroll to position [45, 0]
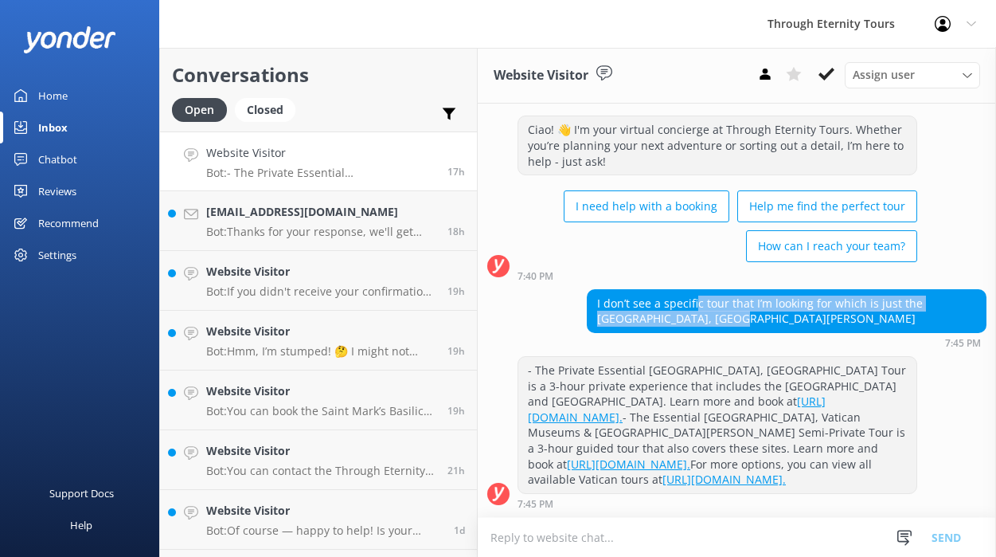
drag, startPoint x: 695, startPoint y: 285, endPoint x: 693, endPoint y: 299, distance: 14.5
click at [693, 299] on div "I don’t see a specific tour that I’m looking for which is just the [GEOGRAPHIC_…" at bounding box center [787, 311] width 398 height 42
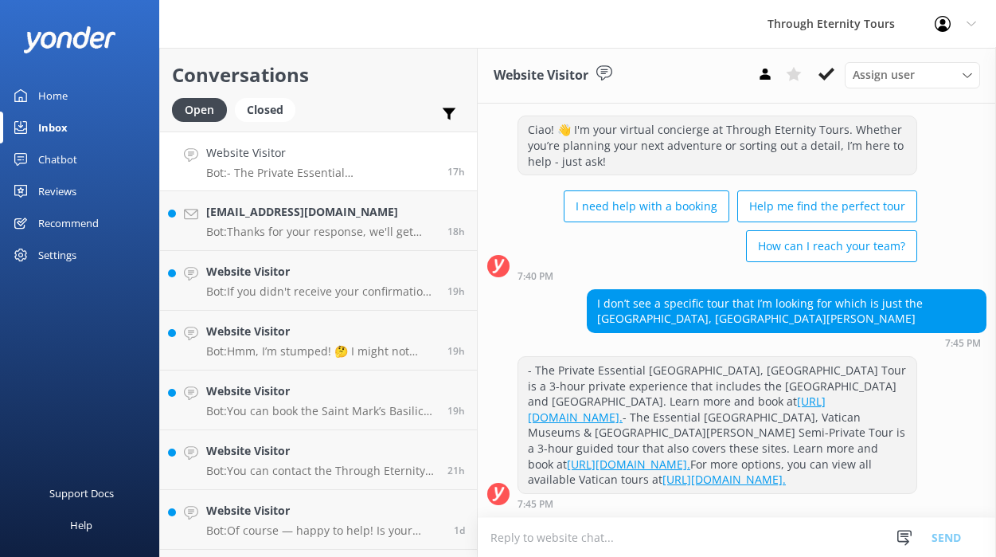
click at [687, 290] on div "I don’t see a specific tour that I’m looking for which is just the [GEOGRAPHIC_…" at bounding box center [787, 311] width 398 height 42
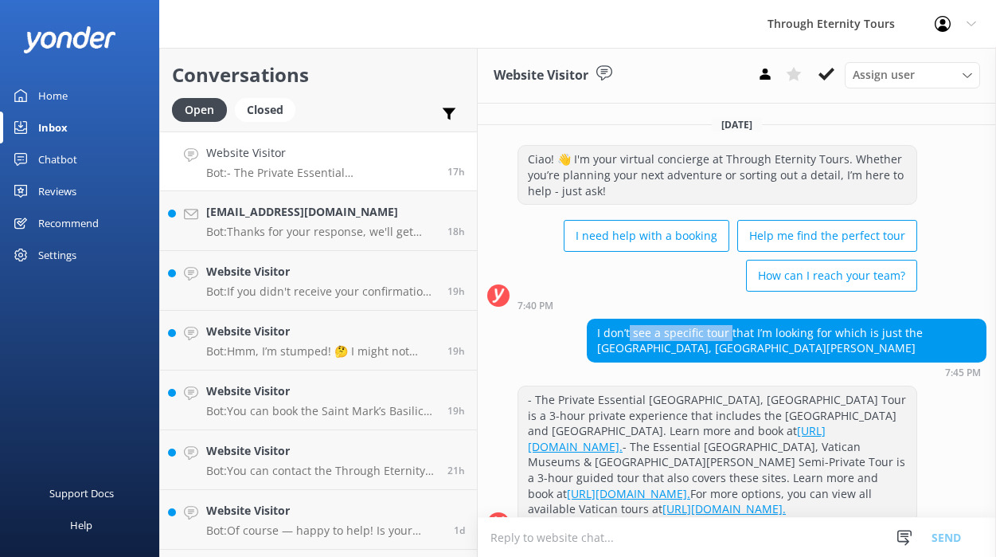
drag, startPoint x: 630, startPoint y: 338, endPoint x: 728, endPoint y: 328, distance: 98.5
click at [729, 328] on div "I don’t see a specific tour that I’m looking for which is just the [GEOGRAPHIC_…" at bounding box center [787, 340] width 398 height 42
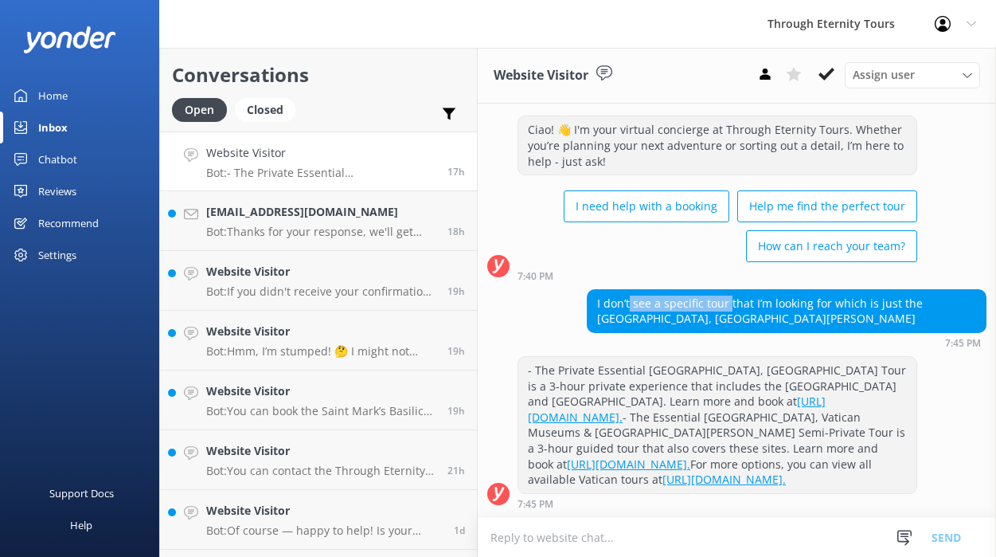
scroll to position [106, 0]
click at [831, 76] on icon at bounding box center [827, 74] width 16 height 16
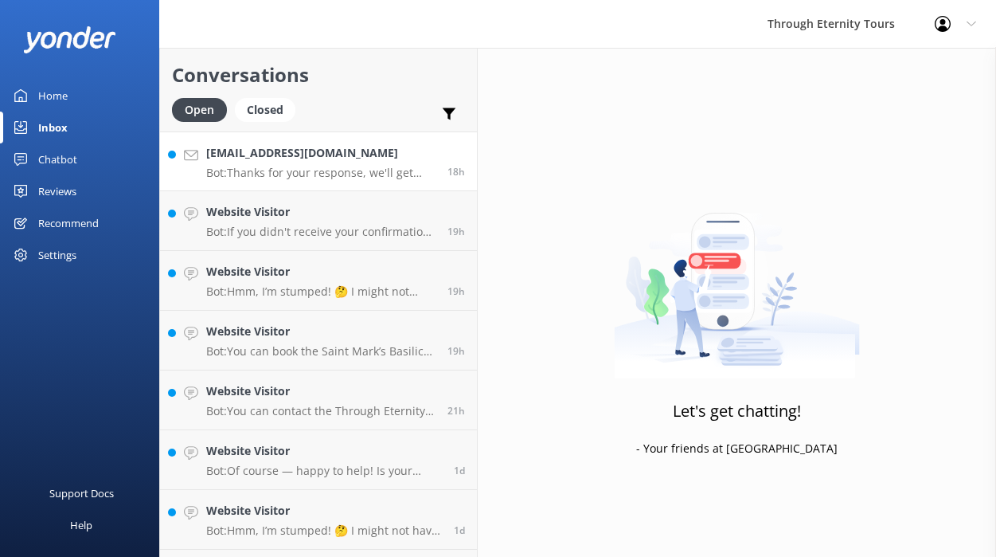
click at [306, 166] on p "Bot: Thanks for your response, we'll get back to you as soon as we can during o…" at bounding box center [320, 173] width 229 height 14
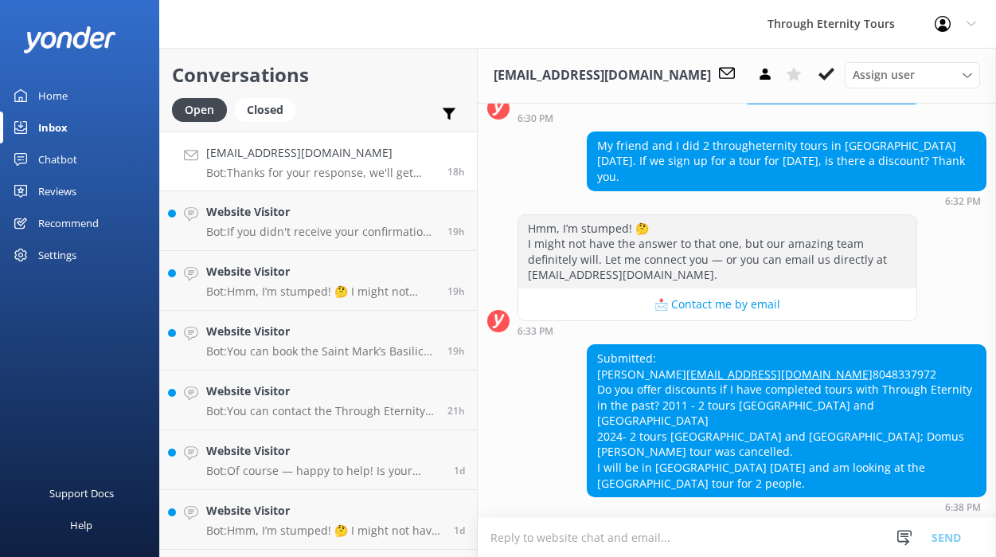
scroll to position [241, 0]
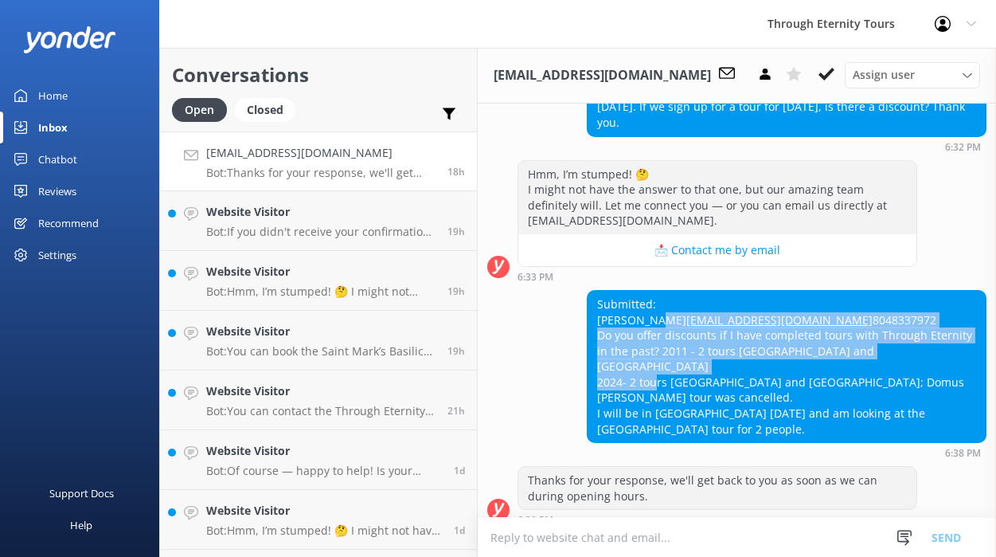
drag, startPoint x: 749, startPoint y: 306, endPoint x: 755, endPoint y: 346, distance: 41.1
click at [755, 346] on div "Submitted: [PERSON_NAME] [EMAIL_ADDRESS][DOMAIN_NAME] 8048337972 Do you offer d…" at bounding box center [787, 366] width 398 height 151
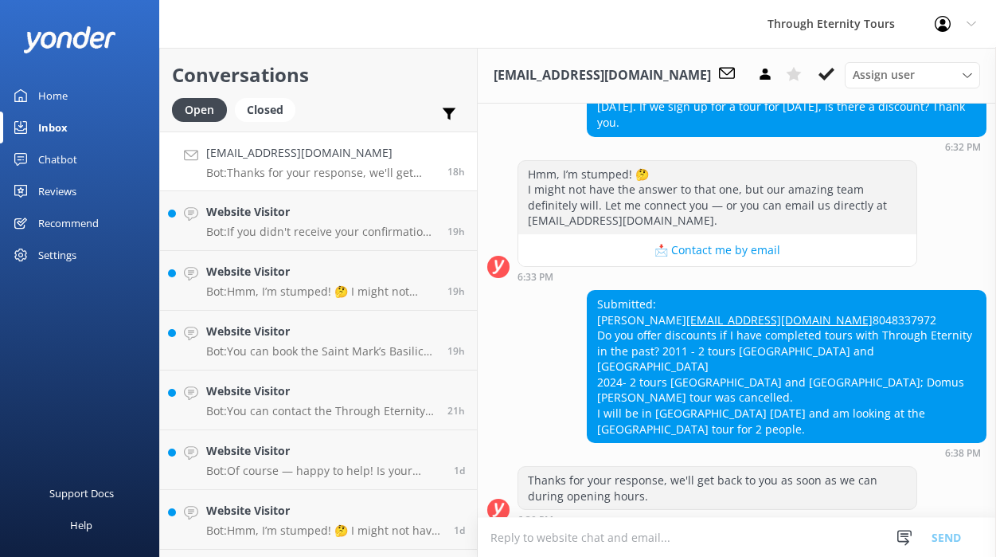
click at [746, 315] on div "Submitted: [PERSON_NAME] [EMAIL_ADDRESS][DOMAIN_NAME] 8048337972 Do you offer d…" at bounding box center [787, 366] width 398 height 151
drag, startPoint x: 734, startPoint y: 317, endPoint x: 585, endPoint y: 317, distance: 148.9
click at [585, 317] on div "Submitted: [PERSON_NAME] [EMAIL_ADDRESS][DOMAIN_NAME] 8048337972 Do you offer d…" at bounding box center [737, 374] width 518 height 168
copy link "[EMAIL_ADDRESS][DOMAIN_NAME]"
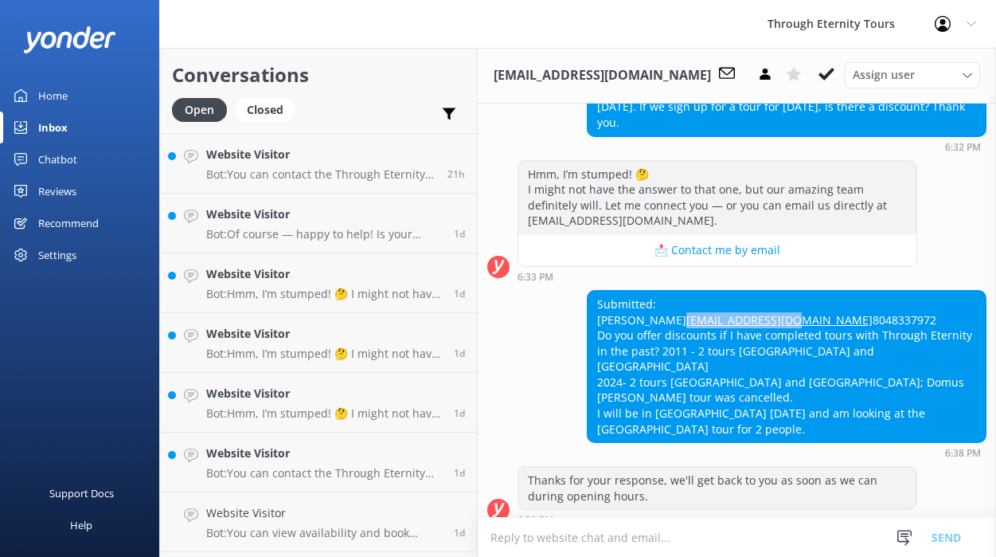
scroll to position [292, 0]
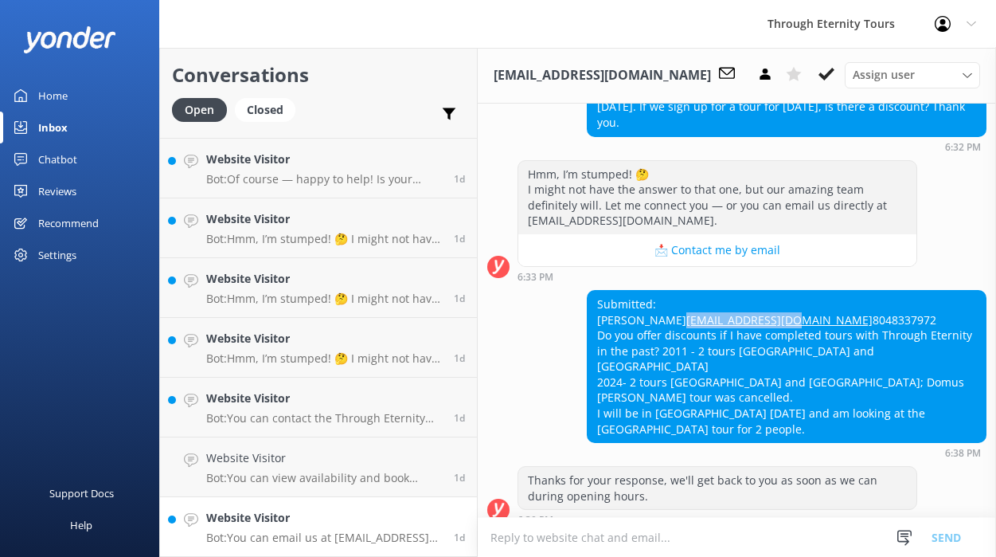
click at [288, 510] on h4 "Website Visitor" at bounding box center [324, 518] width 236 height 18
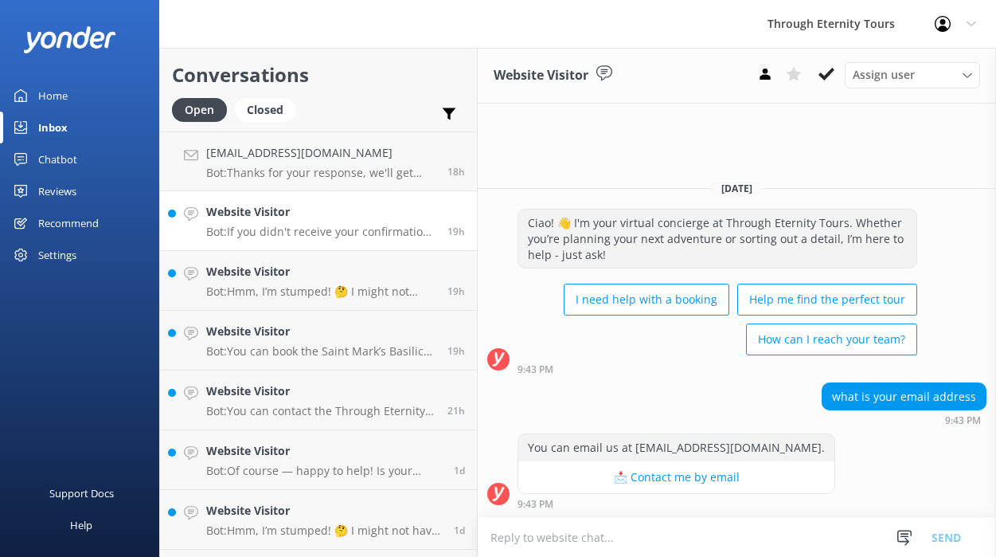
click at [252, 224] on div "Website Visitor Bot: If you didn't receive your confirmation email, you can con…" at bounding box center [320, 220] width 229 height 35
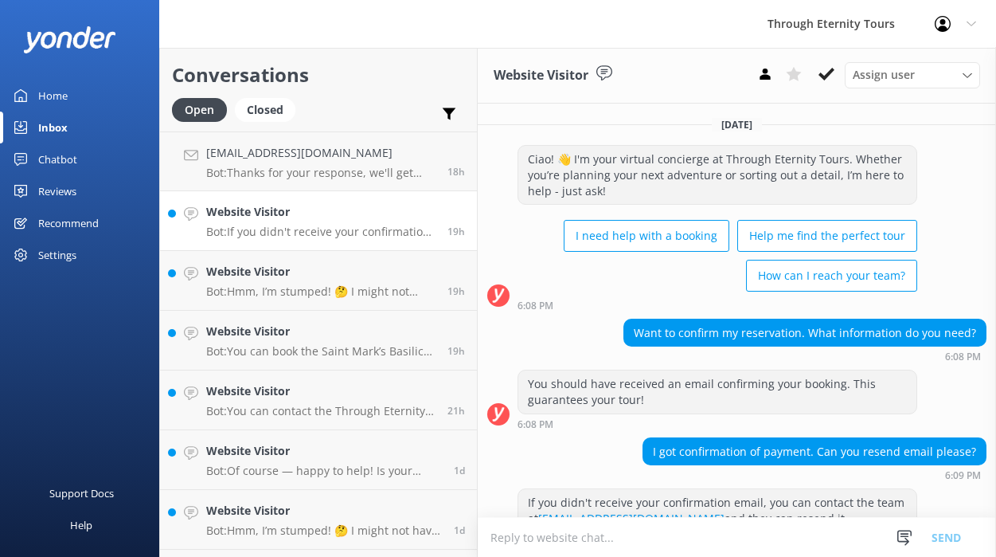
scroll to position [37, 0]
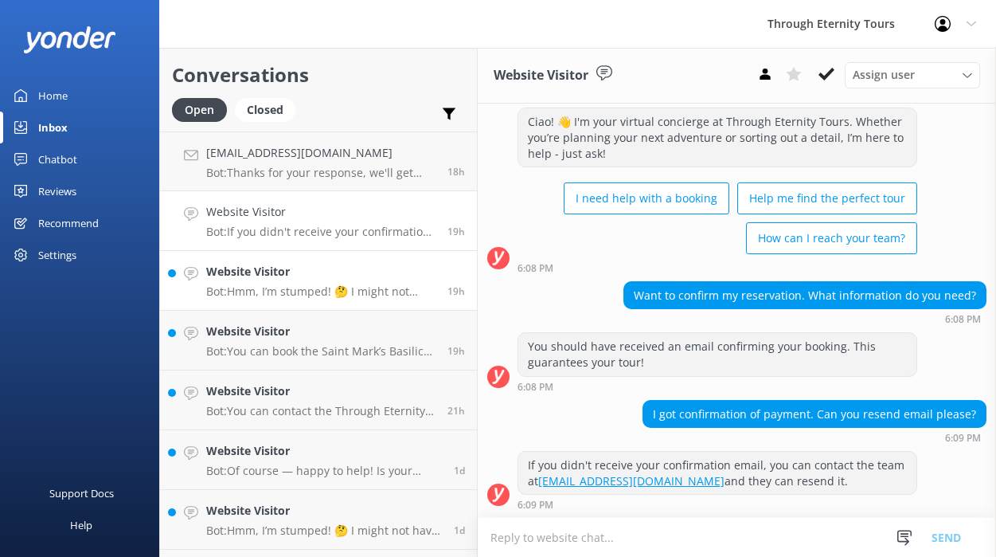
click at [248, 255] on link "Website Visitor Bot: Hmm, I’m stumped! 🤔 I might not have the answer to that on…" at bounding box center [318, 281] width 317 height 60
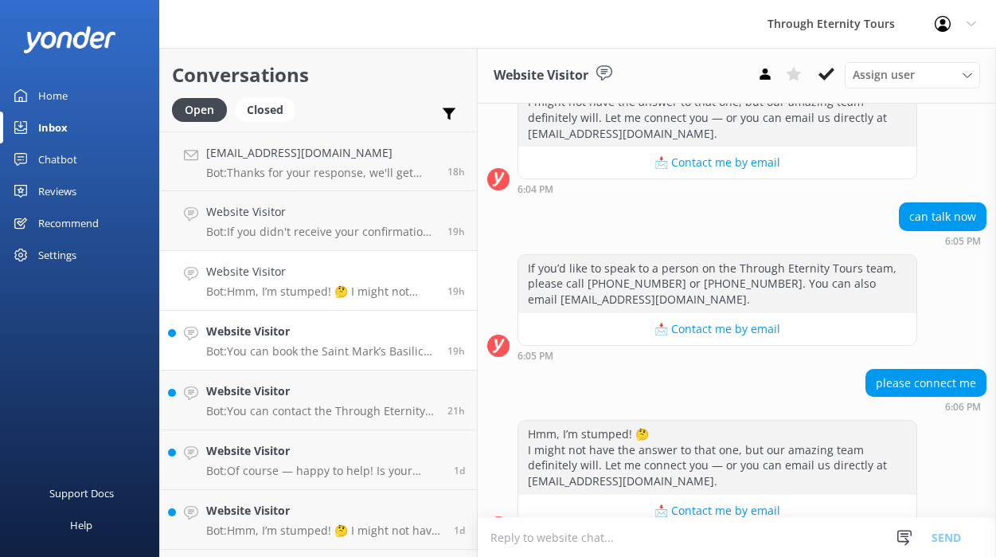
scroll to position [577, 0]
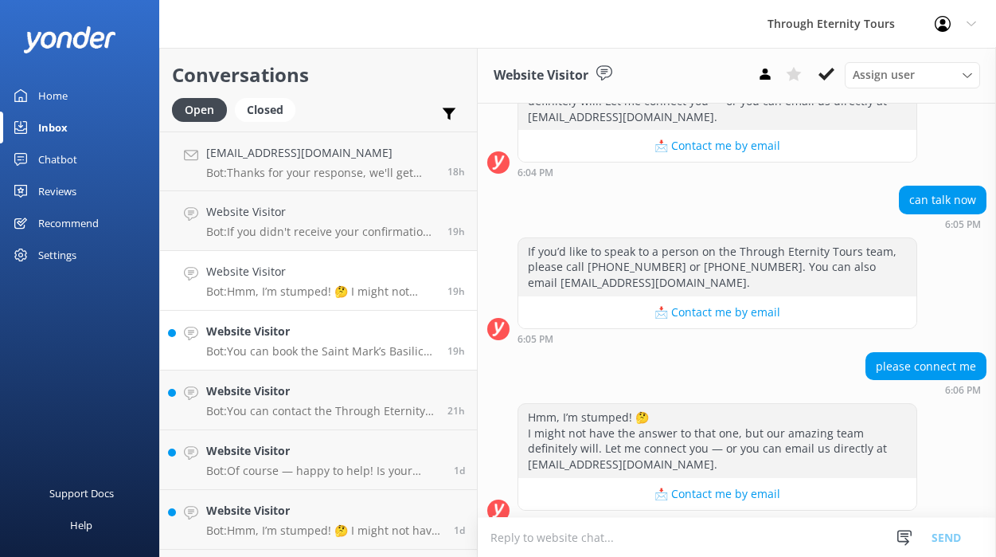
click at [236, 320] on link "Website Visitor Bot: You can book the Saint Mark’s Basilica Night Tour: Exclusi…" at bounding box center [318, 341] width 317 height 60
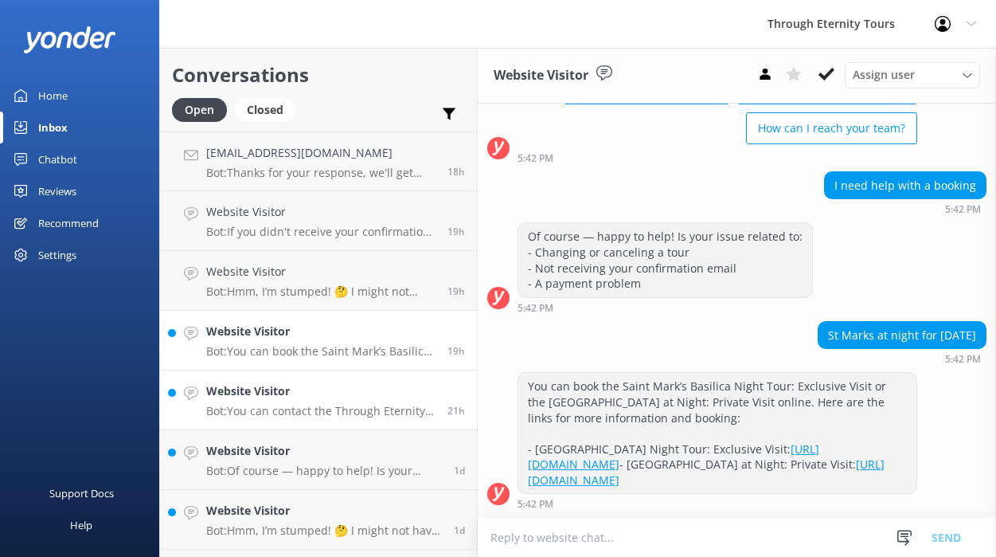
scroll to position [194, 0]
click at [233, 386] on h4 "Website Visitor" at bounding box center [320, 391] width 229 height 18
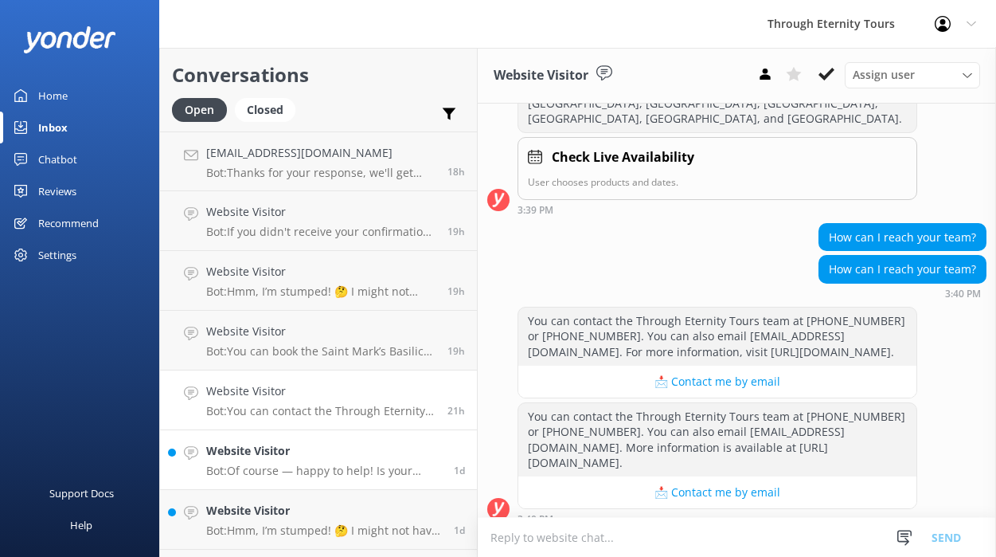
scroll to position [358, 0]
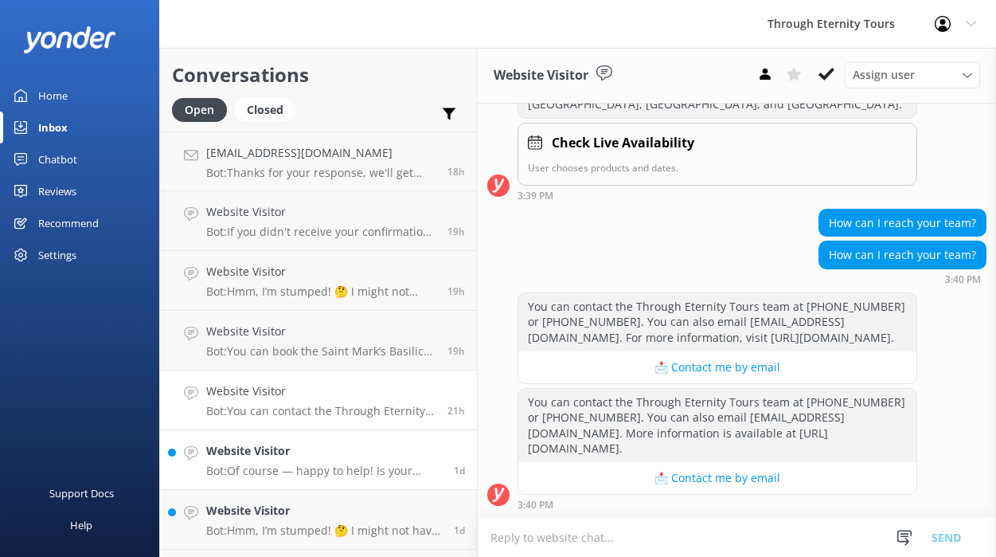
click at [252, 448] on h4 "Website Visitor" at bounding box center [324, 451] width 236 height 18
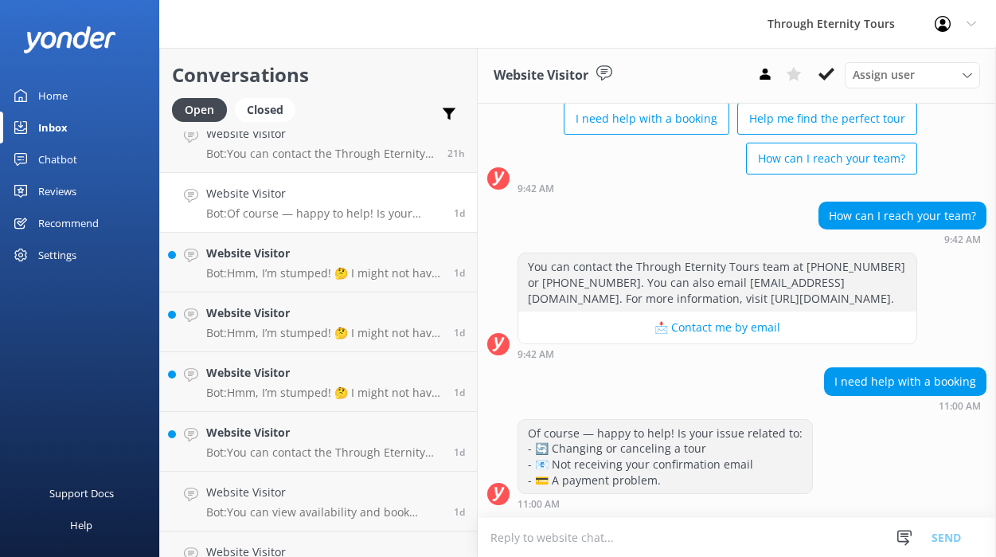
scroll to position [292, 0]
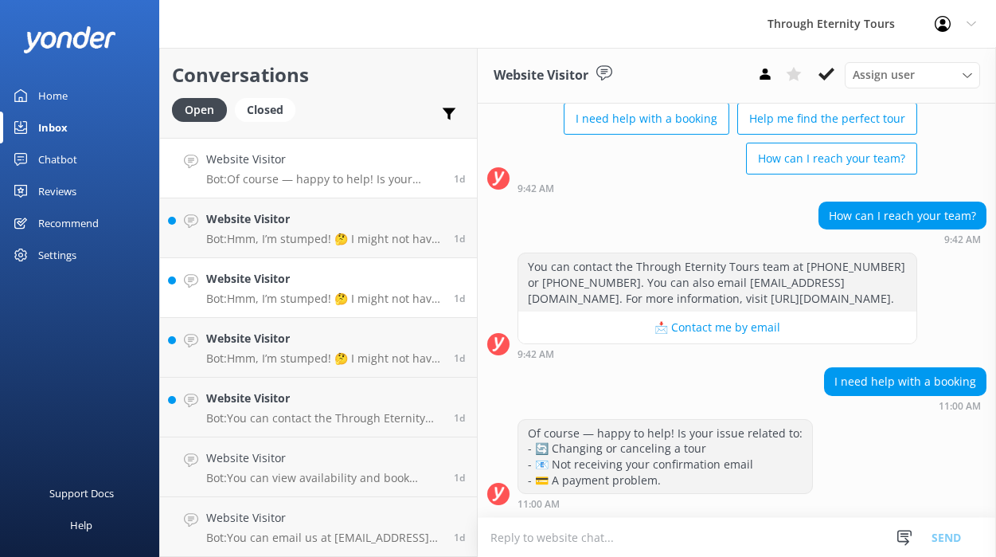
click at [270, 277] on h4 "Website Visitor" at bounding box center [324, 279] width 236 height 18
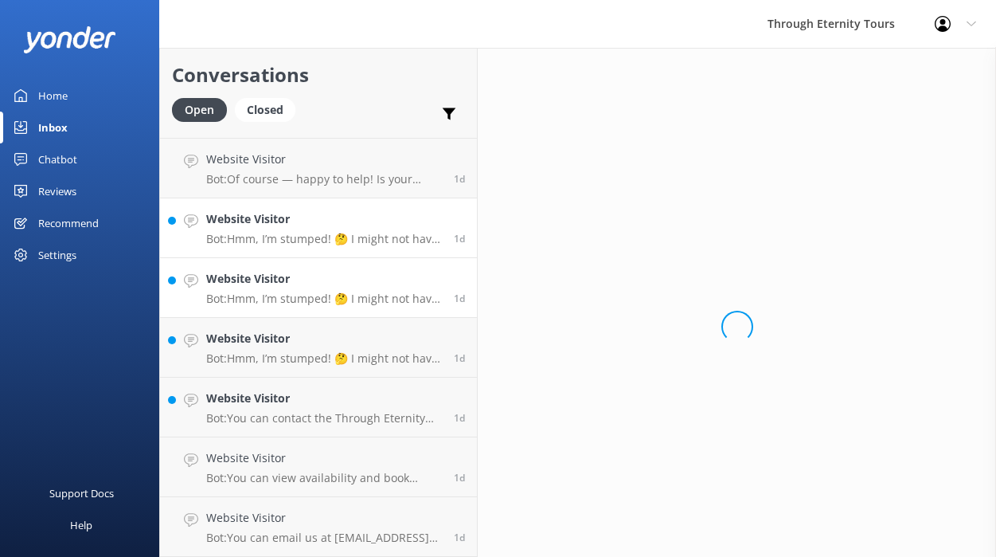
click at [268, 213] on h4 "Website Visitor" at bounding box center [324, 219] width 236 height 18
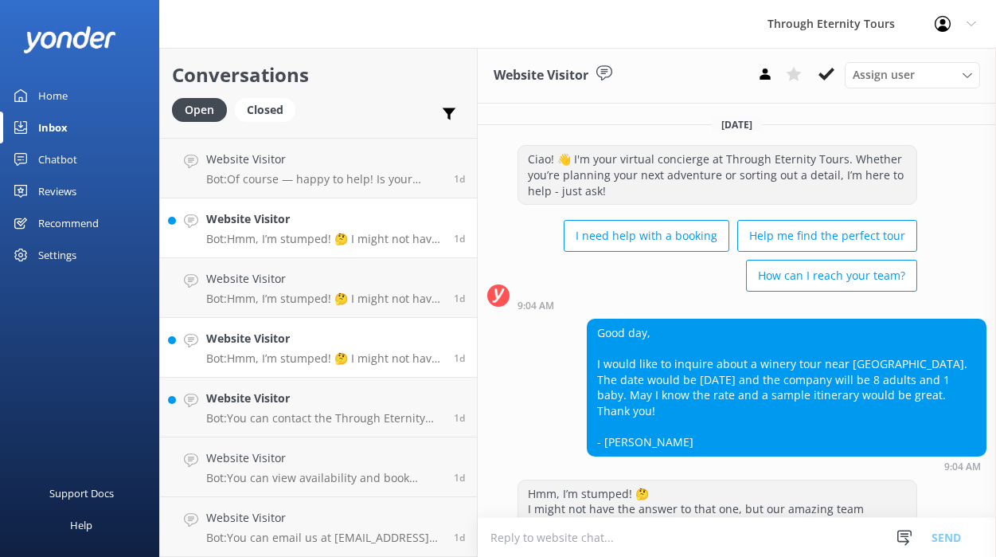
scroll to position [76, 0]
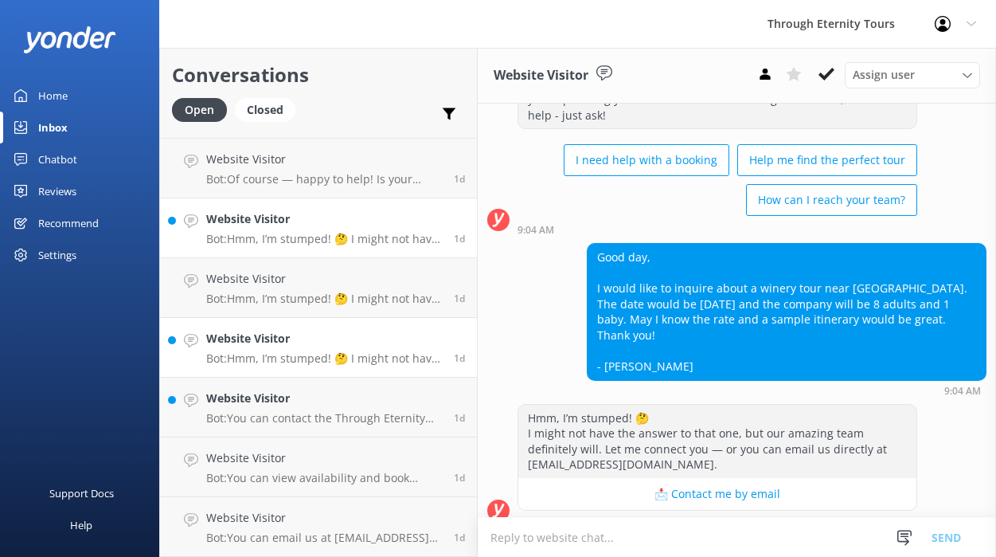
click at [270, 353] on p "Bot: Hmm, I’m stumped! 🤔 I might not have the answer to that one, but our amazi…" at bounding box center [324, 358] width 236 height 14
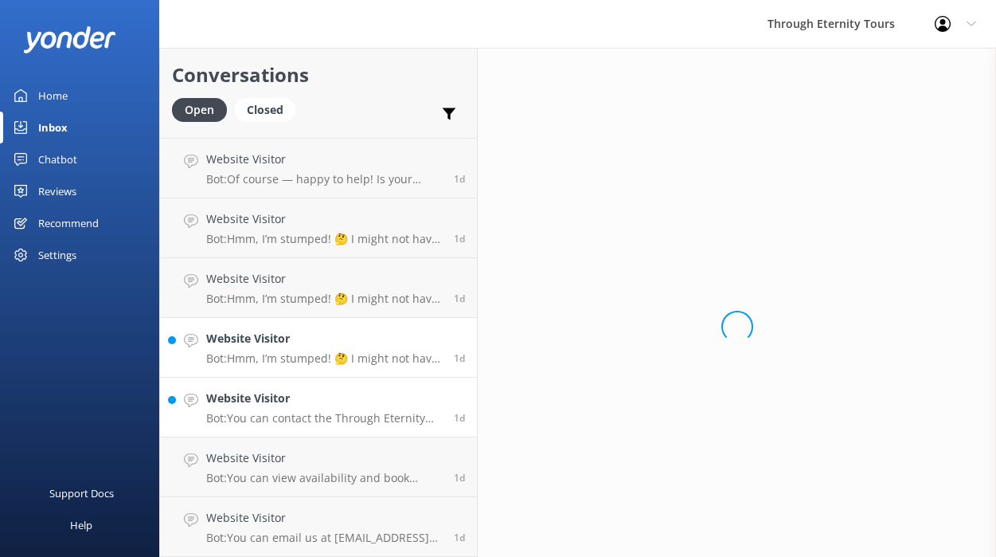
click at [268, 406] on h4 "Website Visitor" at bounding box center [324, 398] width 236 height 18
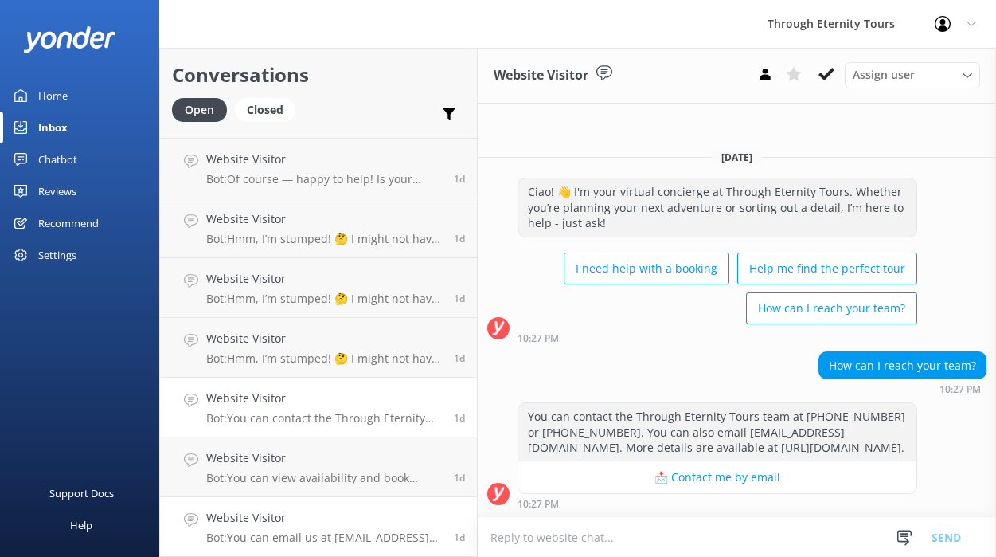
click at [293, 521] on h4 "Website Visitor" at bounding box center [324, 518] width 236 height 18
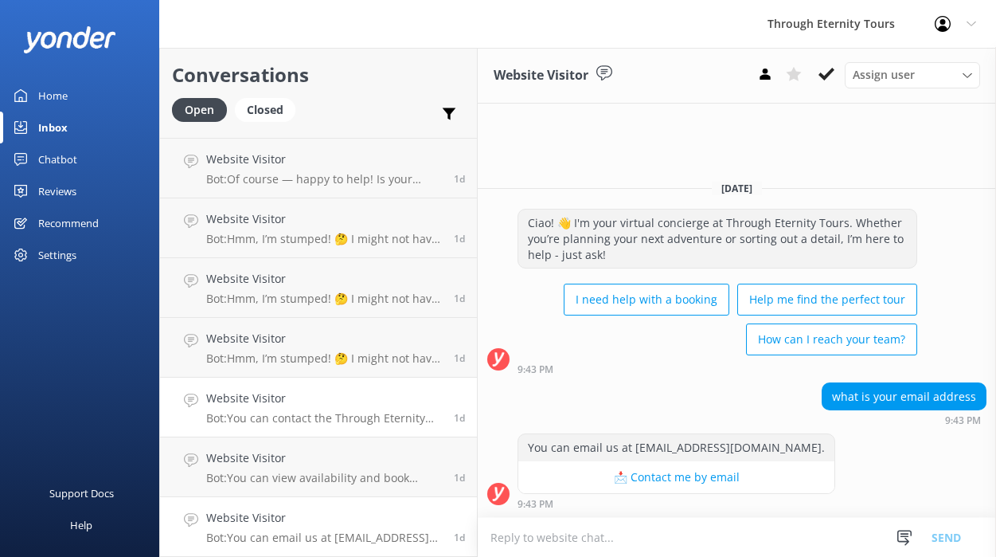
click at [332, 436] on link "Website Visitor Bot: You can contact the Through Eternity Tours team at [PHONE_…" at bounding box center [318, 408] width 317 height 60
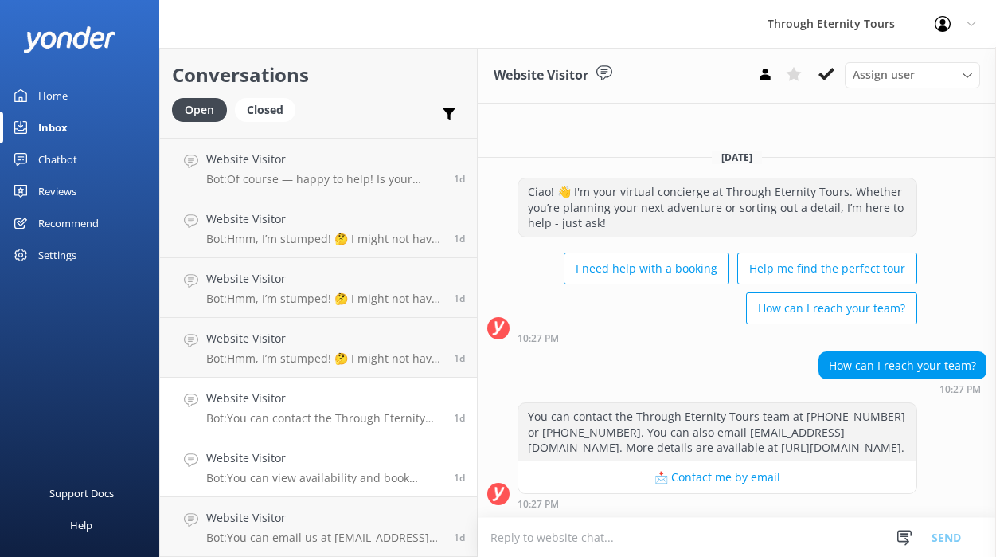
click at [335, 459] on h4 "Website Visitor" at bounding box center [324, 458] width 236 height 18
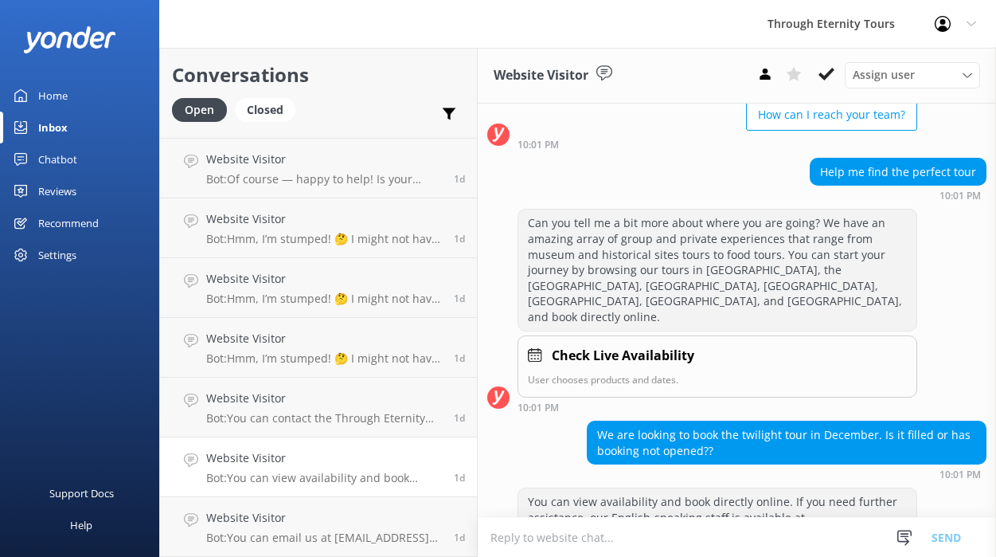
scroll to position [158, 0]
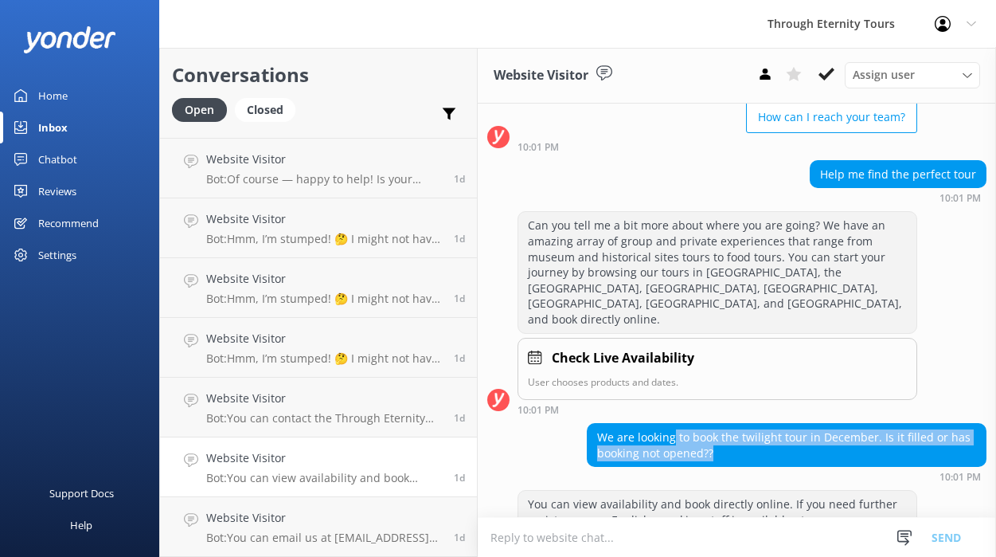
drag, startPoint x: 675, startPoint y: 412, endPoint x: 749, endPoint y: 411, distance: 73.3
click at [749, 424] on div "We are looking to book the twilight tour in December. Is it filled or has booki…" at bounding box center [787, 445] width 398 height 42
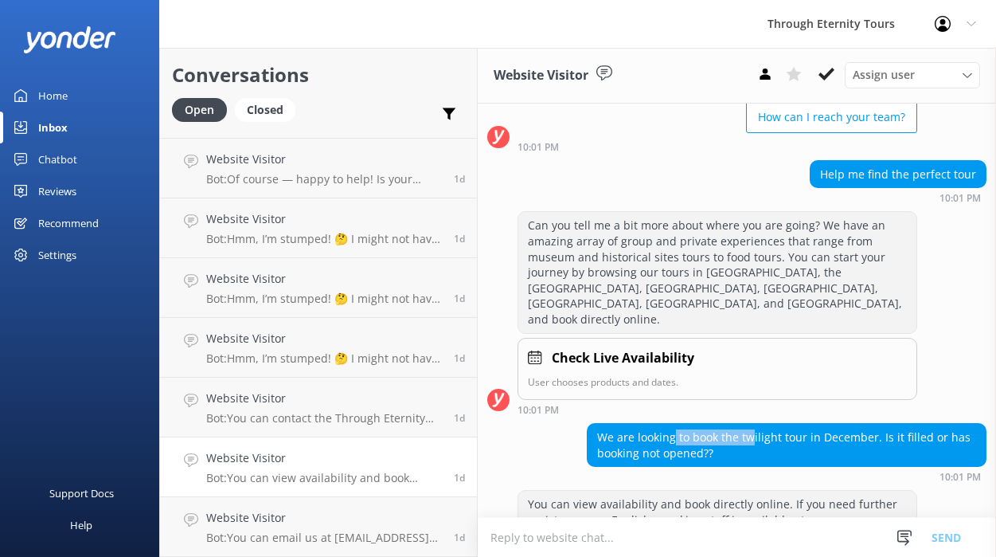
click at [748, 424] on div "We are looking to book the twilight tour in December. Is it filled or has booki…" at bounding box center [787, 445] width 398 height 42
drag, startPoint x: 717, startPoint y: 410, endPoint x: 739, endPoint y: 406, distance: 22.7
click at [739, 424] on div "We are looking to book the twilight tour in December. Is it filled or has booki…" at bounding box center [787, 445] width 398 height 42
click at [742, 424] on div "We are looking to book the twilight tour in December. Is it filled or has booki…" at bounding box center [787, 445] width 398 height 42
drag, startPoint x: 654, startPoint y: 401, endPoint x: 753, endPoint y: 412, distance: 99.4
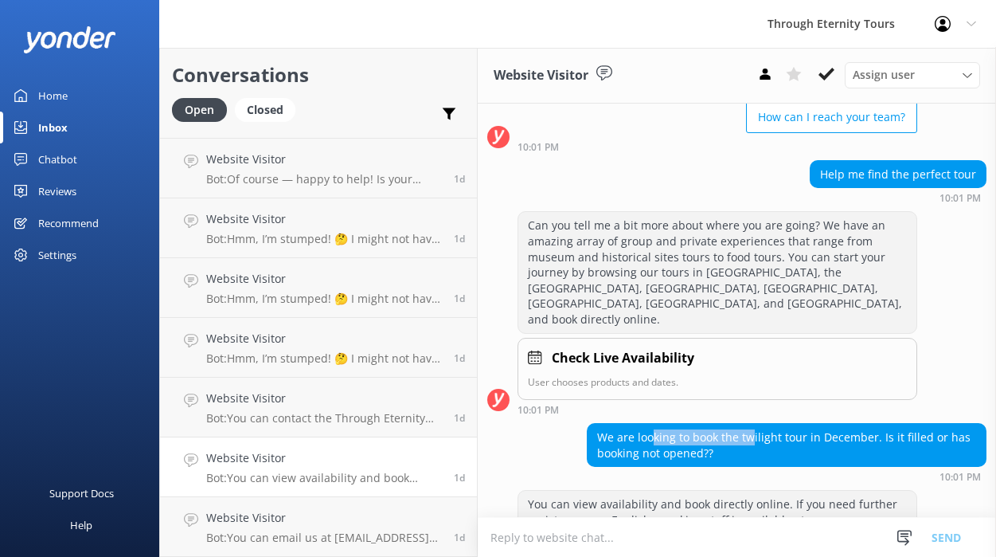
click at [753, 424] on div "We are looking to book the twilight tour in December. Is it filled or has booki…" at bounding box center [787, 445] width 398 height 42
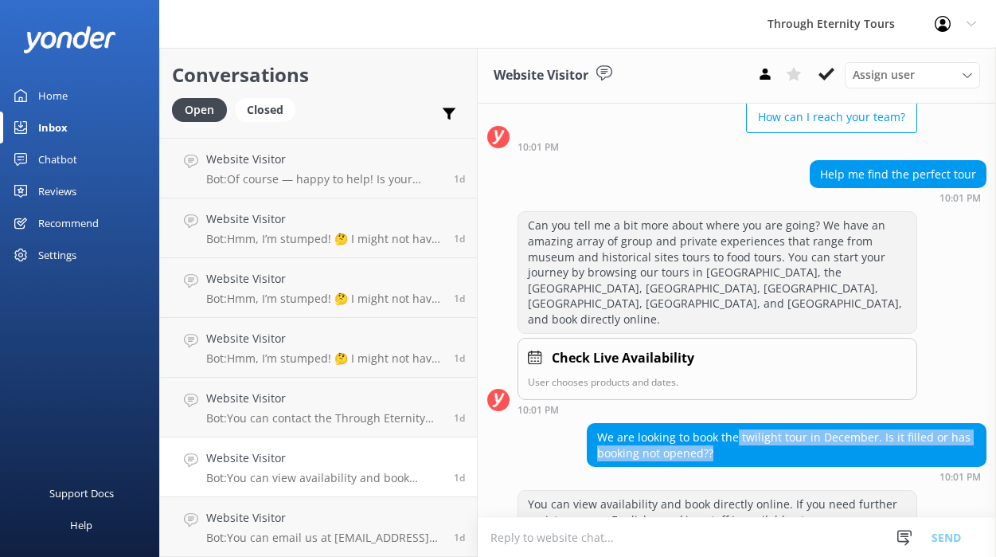
drag, startPoint x: 738, startPoint y: 401, endPoint x: 741, endPoint y: 431, distance: 29.6
click at [742, 431] on div "We are looking to book the twilight tour in December. Is it filled or has booki…" at bounding box center [787, 445] width 398 height 42
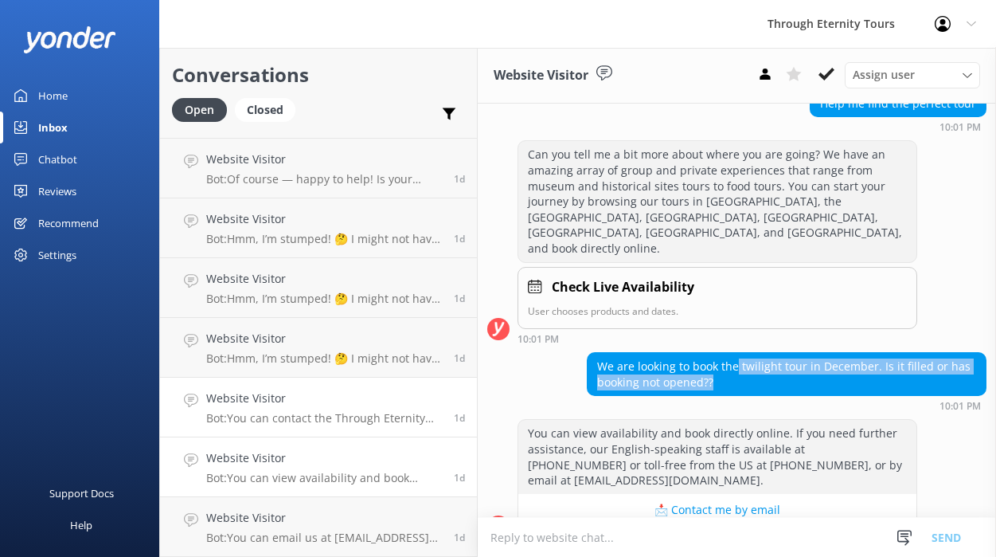
scroll to position [0, 0]
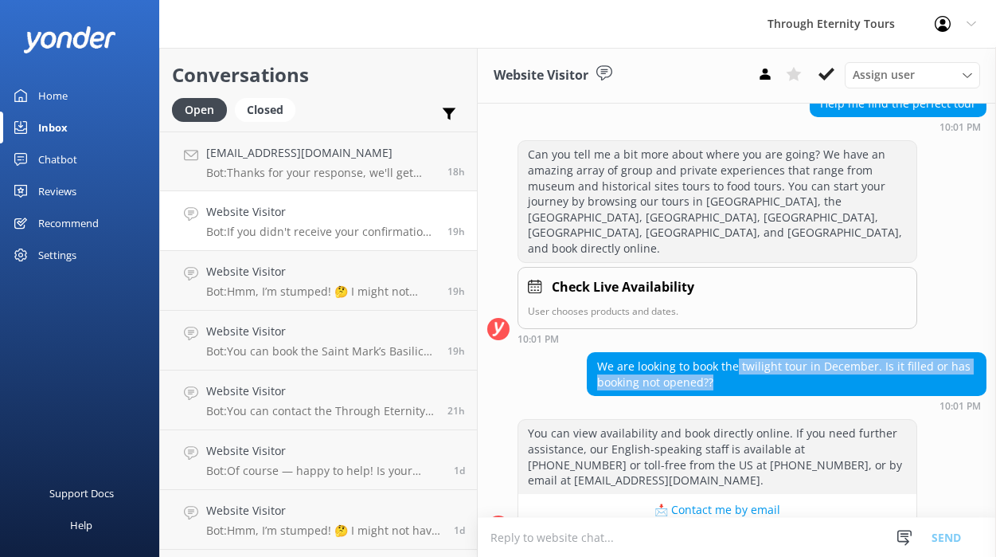
click at [282, 207] on h4 "Website Visitor" at bounding box center [320, 212] width 229 height 18
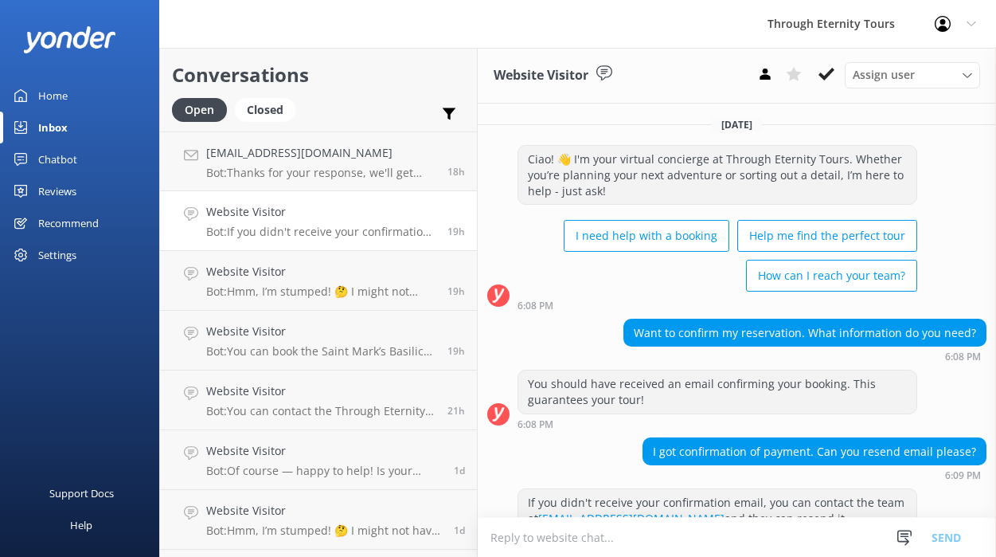
scroll to position [37, 0]
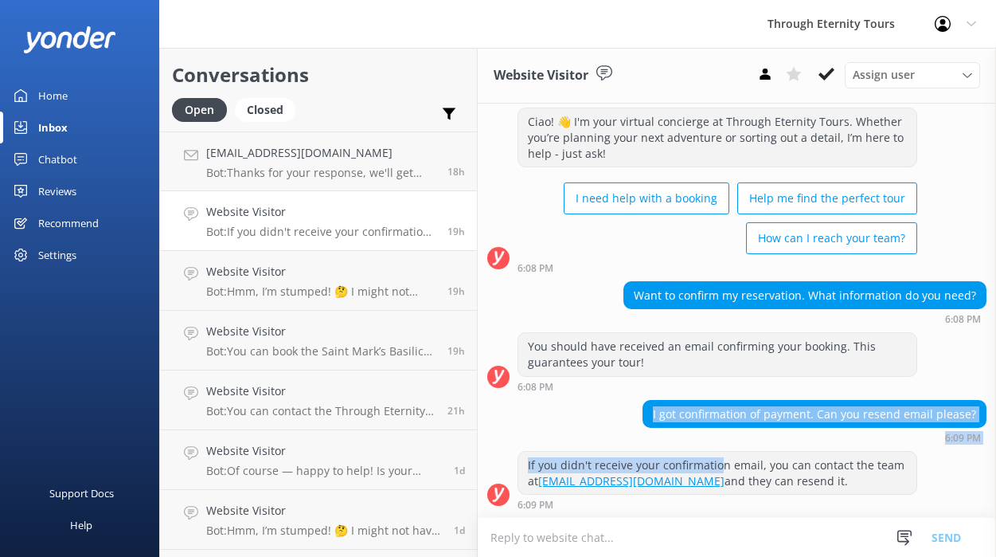
drag, startPoint x: 729, startPoint y: 404, endPoint x: 722, endPoint y: 456, distance: 52.3
click at [722, 456] on div "[DATE] Ciao! 👋 I'm your virtual concierge at Through Eternity Tours. Whether yo…" at bounding box center [737, 292] width 518 height 452
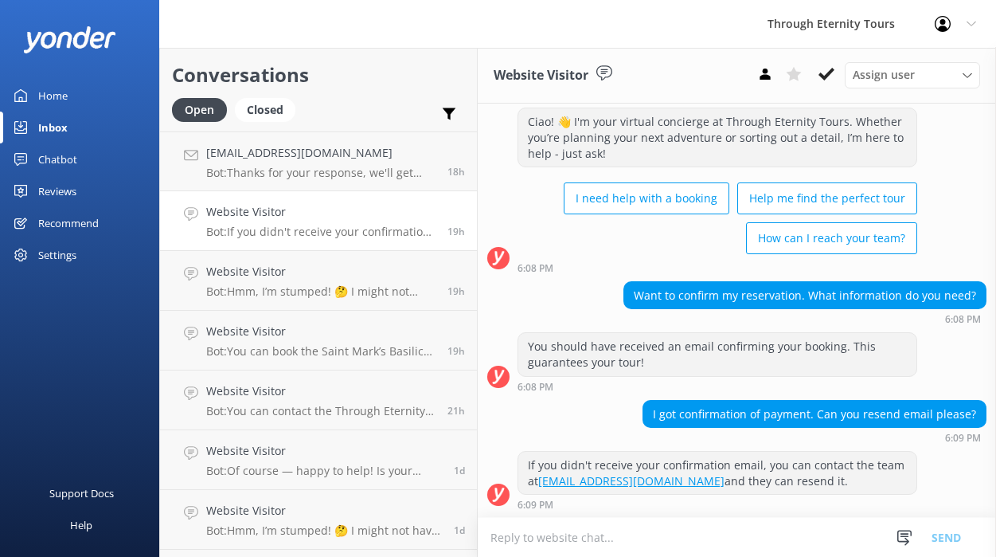
click at [669, 542] on textarea at bounding box center [737, 537] width 518 height 39
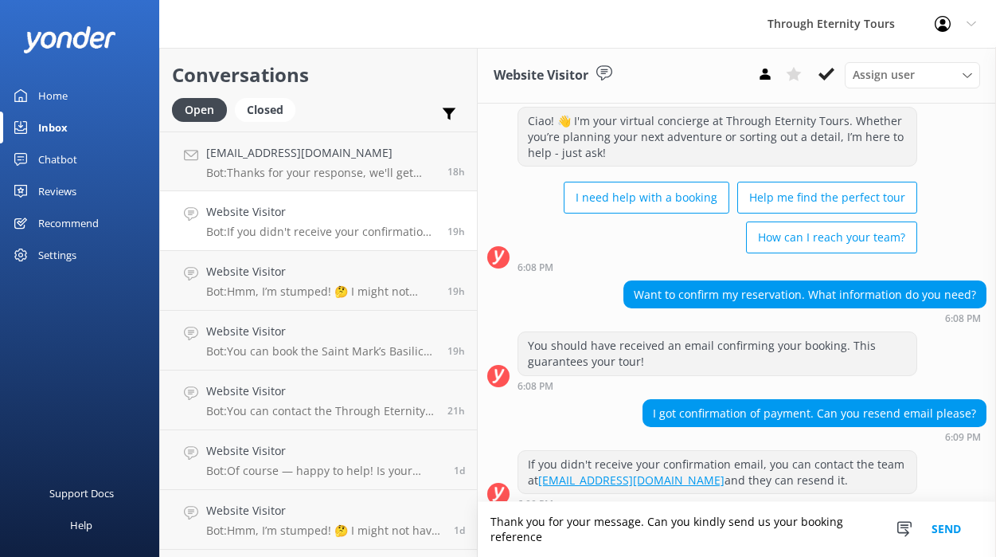
scroll to position [53, 0]
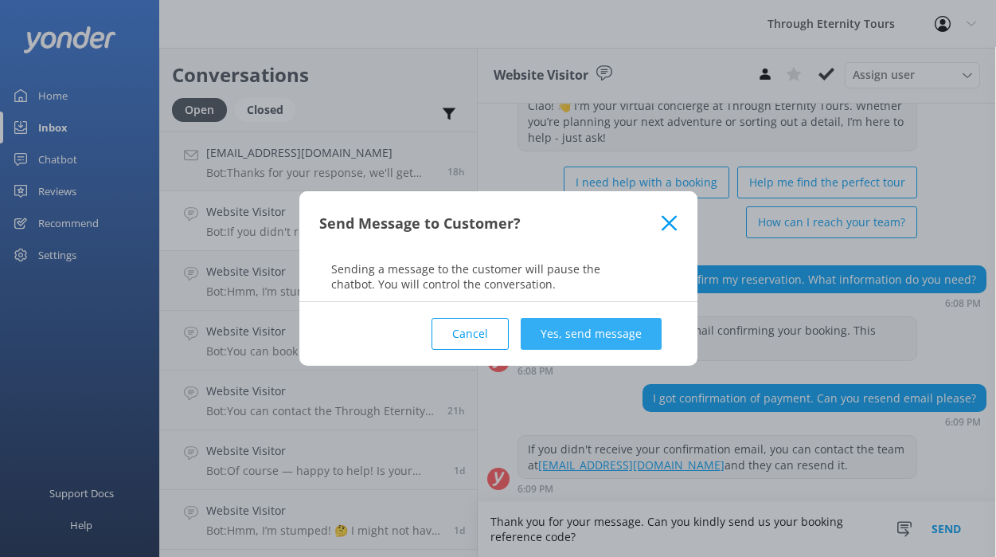
type textarea "Thank you for your message. Can you kindly send us your booking reference code?"
click at [585, 328] on button "Yes, send message" at bounding box center [591, 334] width 141 height 32
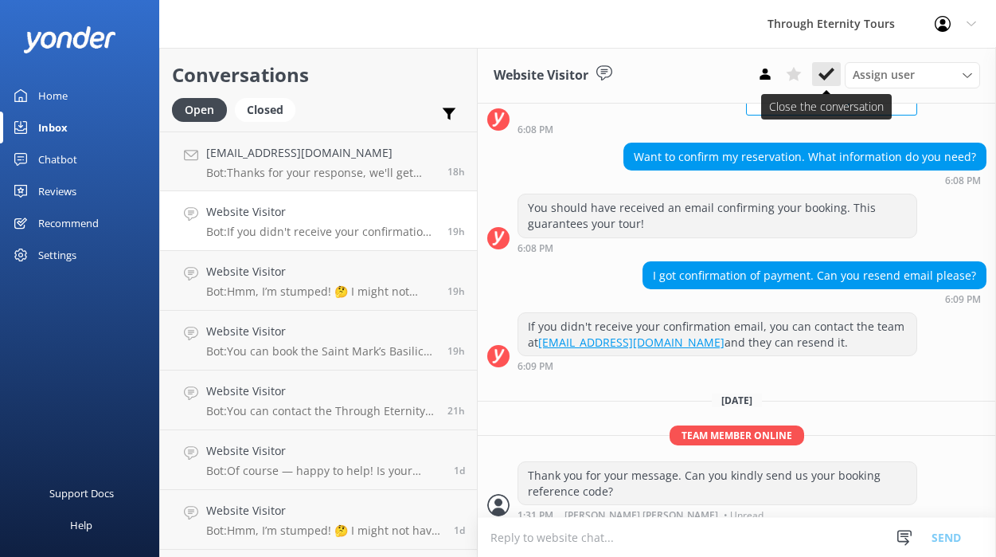
scroll to position [186, 0]
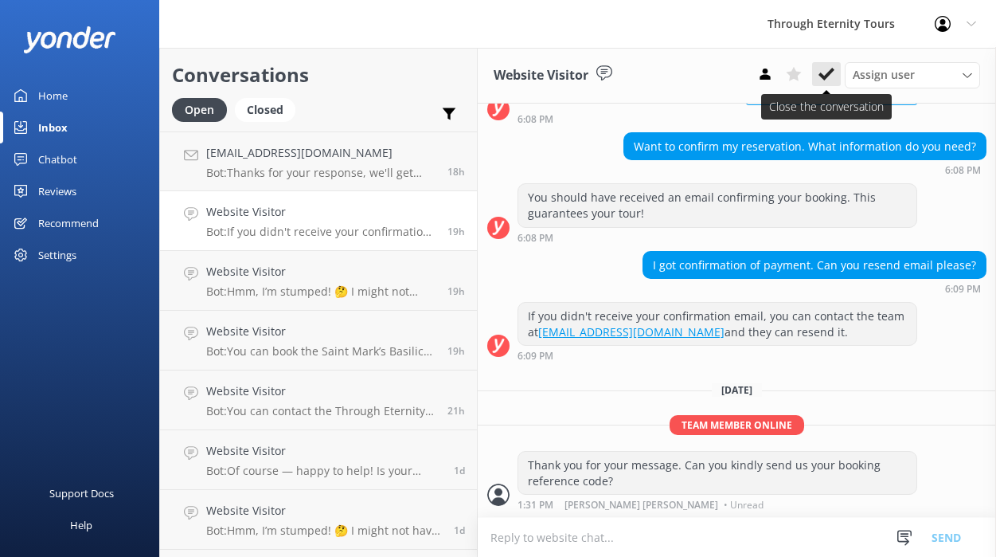
click at [820, 81] on icon at bounding box center [827, 74] width 16 height 16
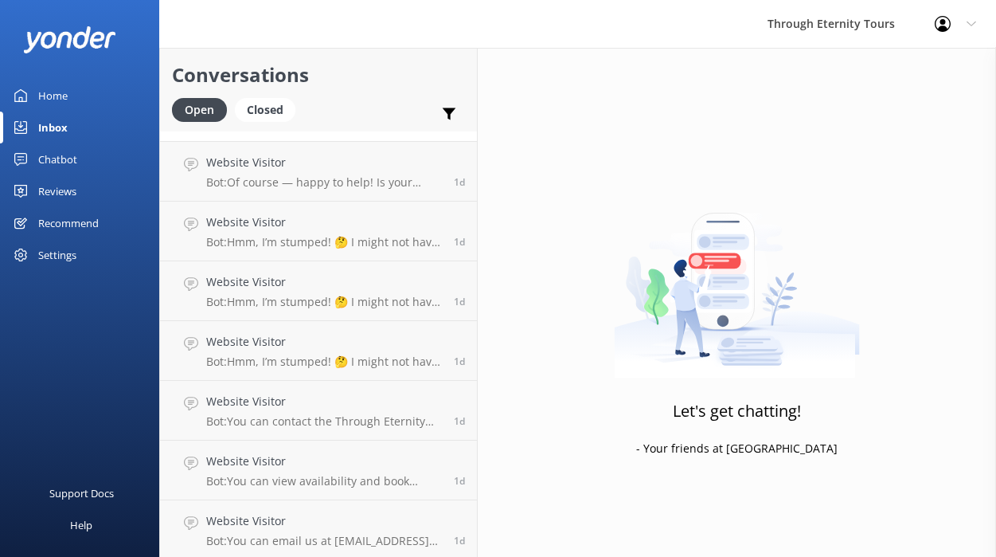
scroll to position [232, 0]
click at [316, 372] on link "Website Visitor Bot: Hmm, I’m stumped! 🤔 I might not have the answer to that on…" at bounding box center [318, 348] width 317 height 60
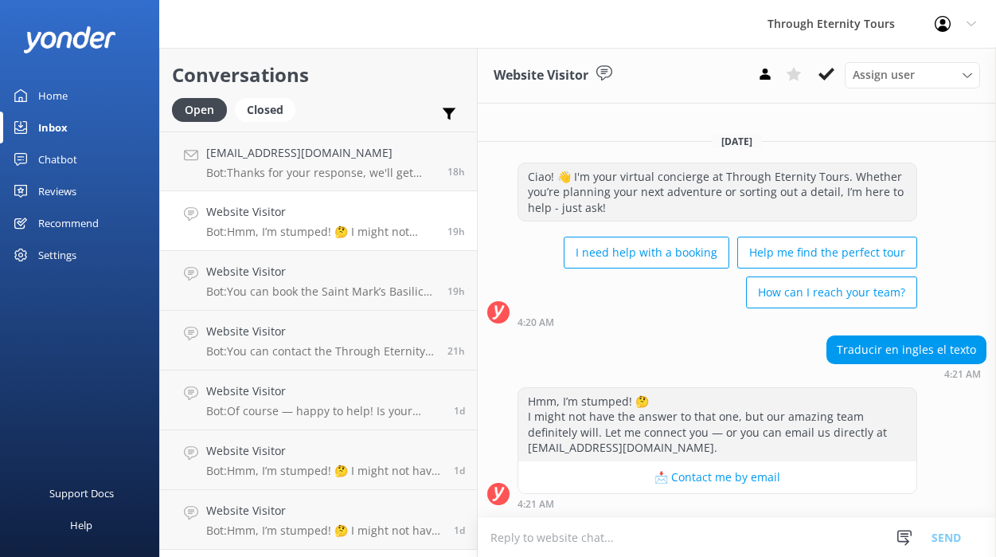
click at [316, 242] on link "Website Visitor Bot: Hmm, I’m stumped! 🤔 I might not have the answer to that on…" at bounding box center [318, 221] width 317 height 60
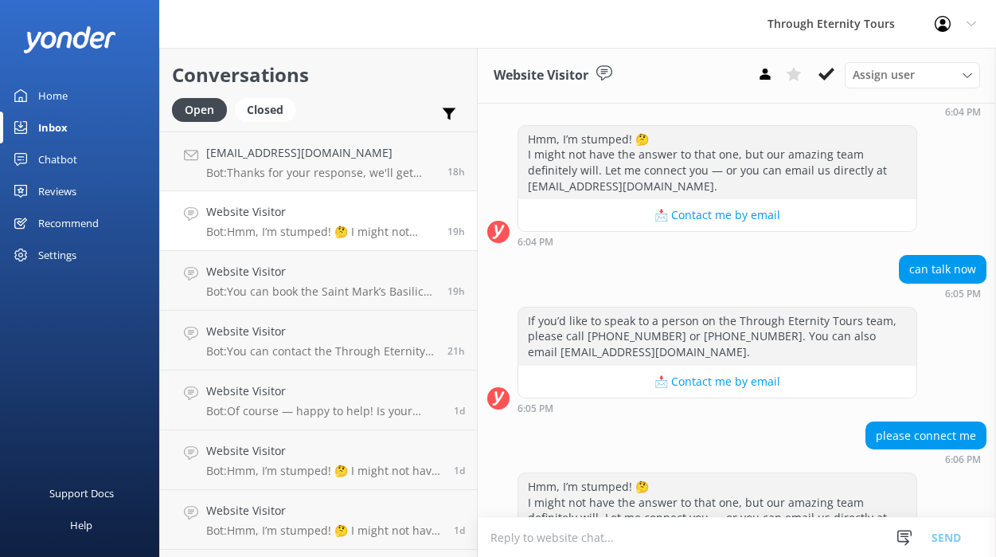
scroll to position [577, 0]
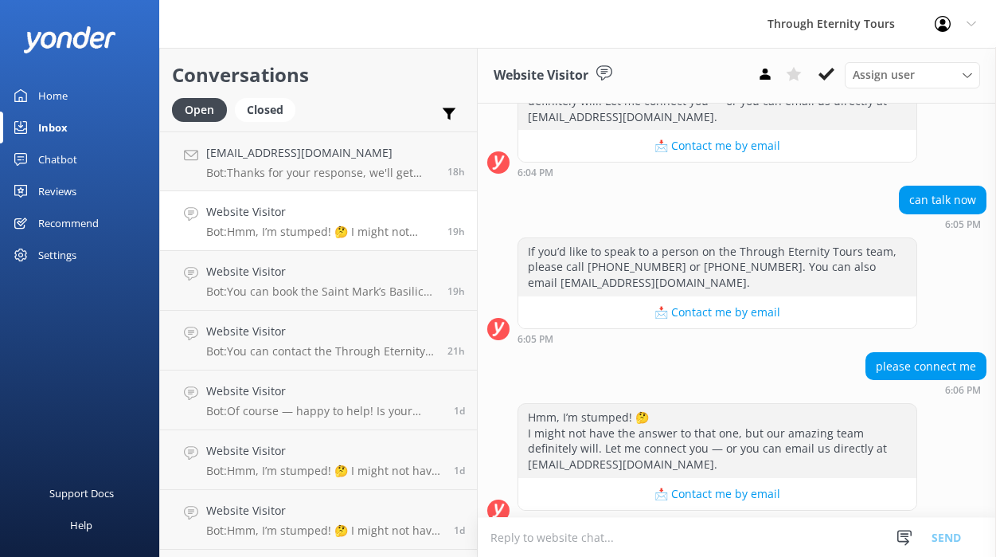
click at [605, 542] on textarea at bounding box center [737, 537] width 518 height 39
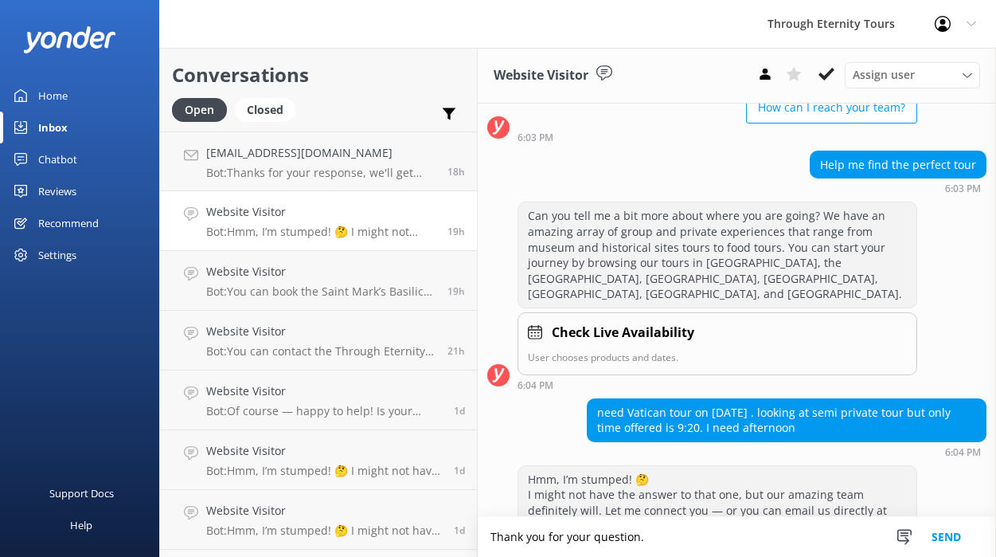
scroll to position [174, 0]
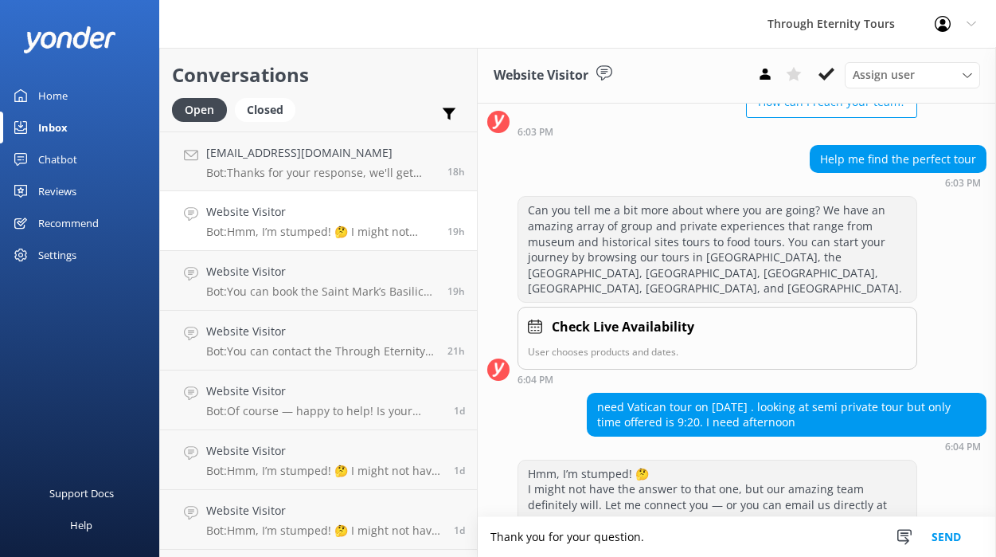
click at [645, 534] on textarea "Thank you for your question." at bounding box center [737, 537] width 518 height 40
drag, startPoint x: 767, startPoint y: 395, endPoint x: 808, endPoint y: 407, distance: 42.3
click at [808, 407] on div "need Vatican tour on [DATE] . looking at semi private tour but only time offere…" at bounding box center [787, 414] width 398 height 42
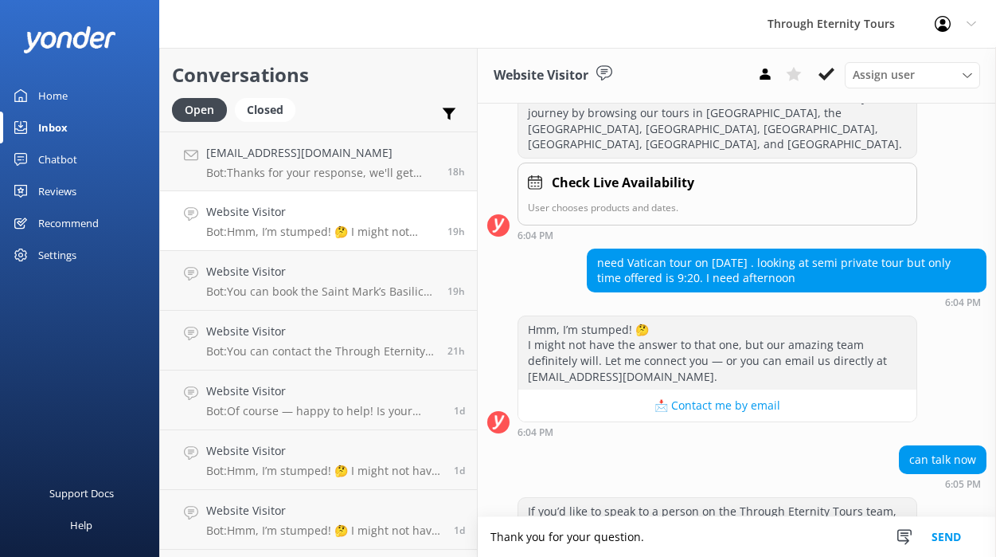
click at [725, 537] on textarea "Thank you for your question." at bounding box center [737, 537] width 518 height 40
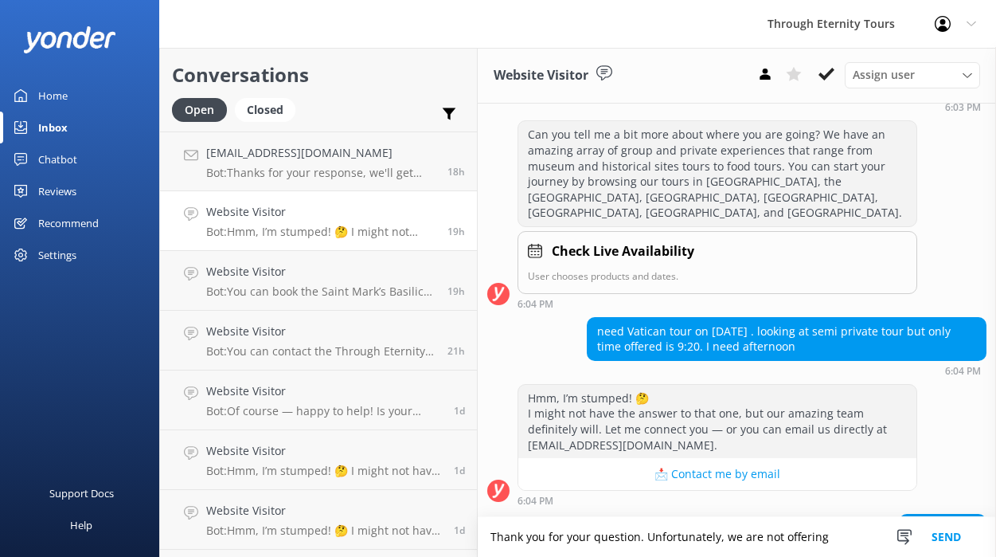
scroll to position [217, 0]
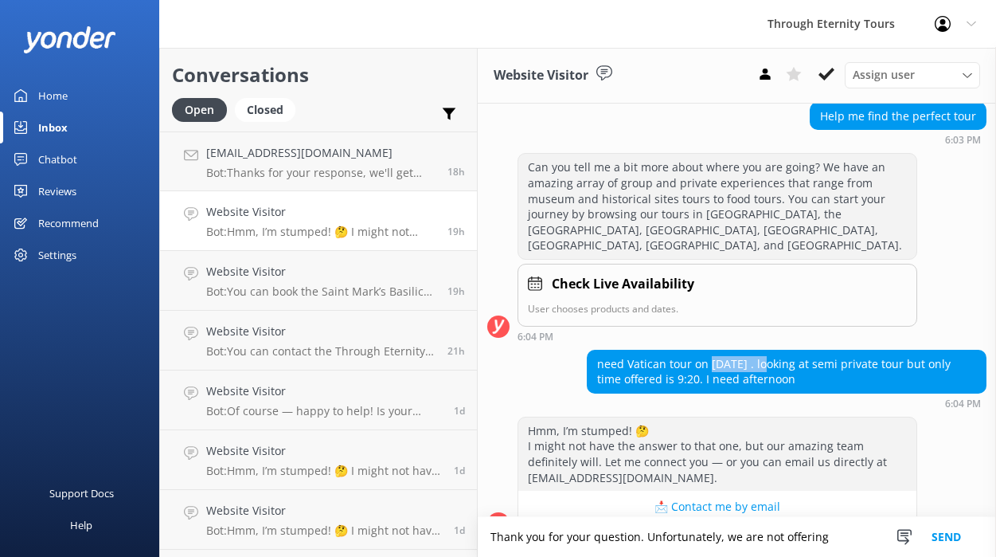
drag, startPoint x: 781, startPoint y: 344, endPoint x: 710, endPoint y: 350, distance: 71.2
click at [710, 350] on div "need Vatican tour on [DATE] . looking at semi private tour but only time offere…" at bounding box center [787, 371] width 398 height 42
copy div "[DATE]"
click at [842, 526] on textarea "Thank you for your question. Unfortunately, we are not offering" at bounding box center [737, 537] width 518 height 40
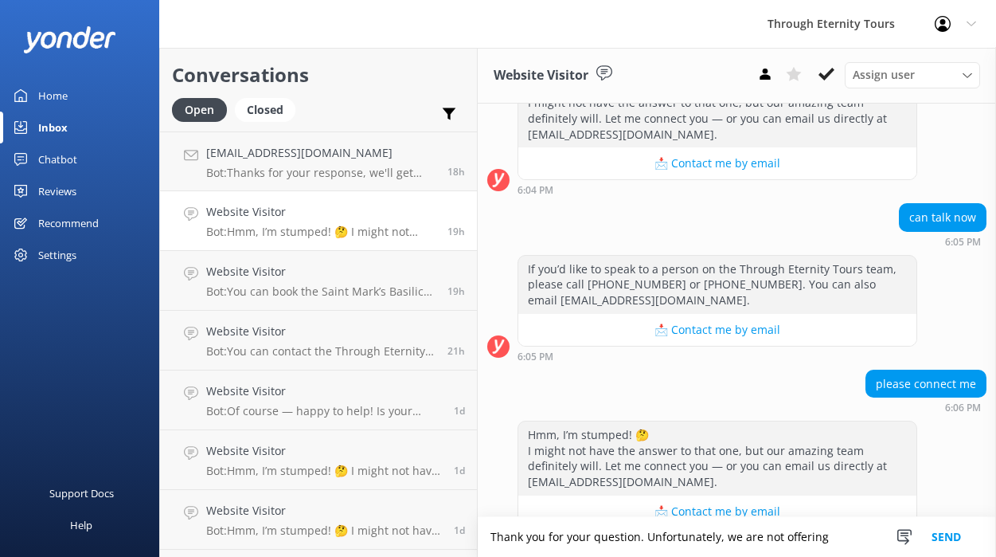
scroll to position [578, 0]
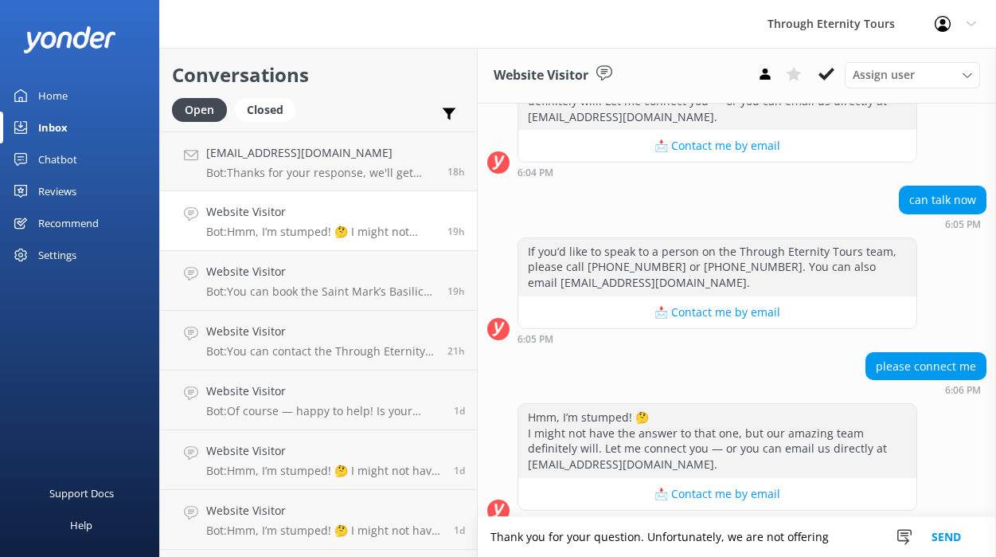
click at [842, 534] on textarea "Thank you for your question. Unfortunately, we are not offering" at bounding box center [737, 537] width 518 height 40
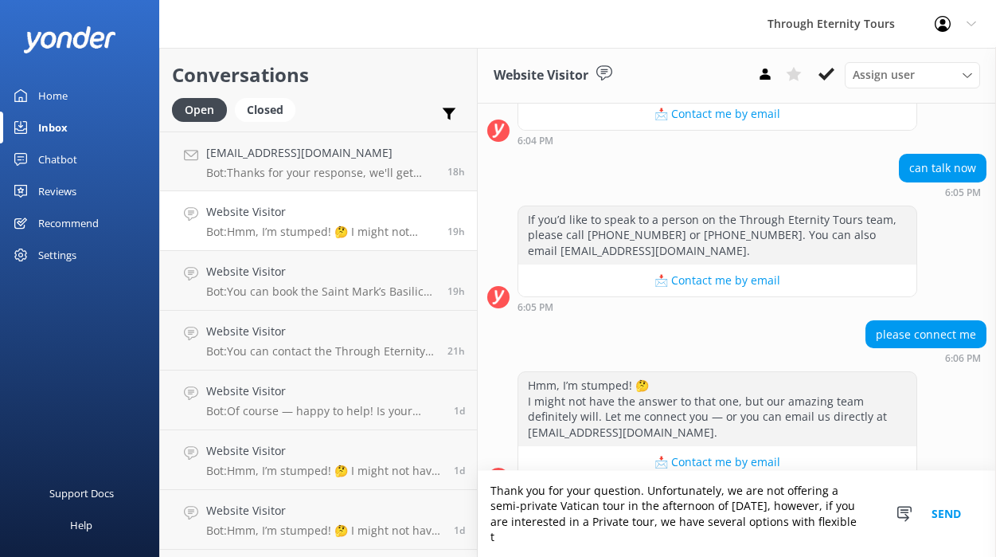
scroll to position [624, 0]
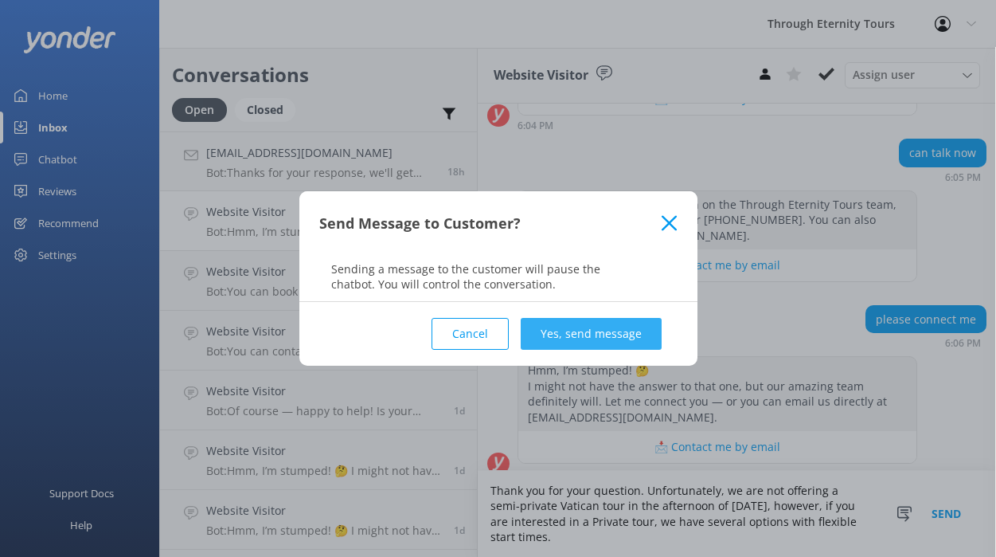
type textarea "Thank you for your question. Unfortunately, we are not offering a semi-private …"
click at [650, 324] on button "Yes, send message" at bounding box center [591, 334] width 141 height 32
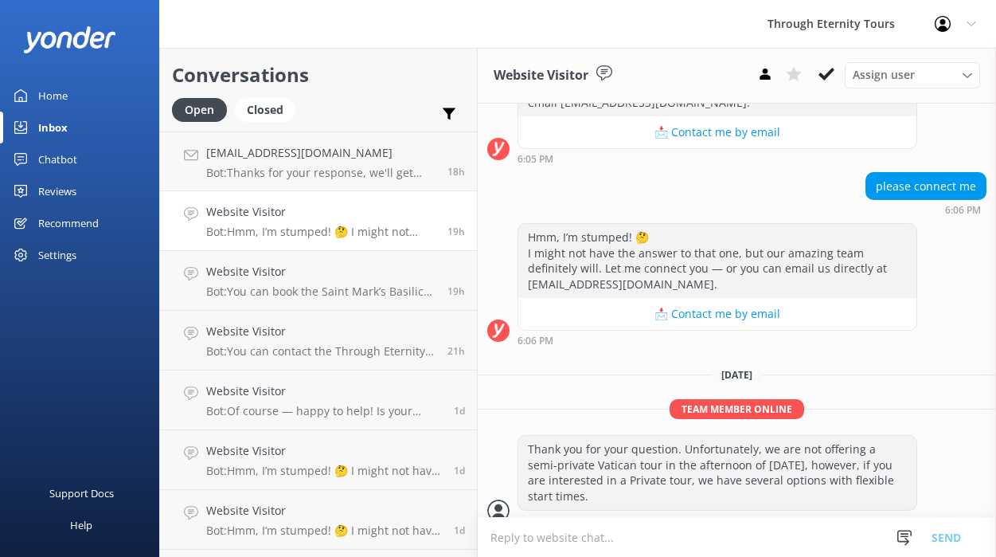
scroll to position [232, 0]
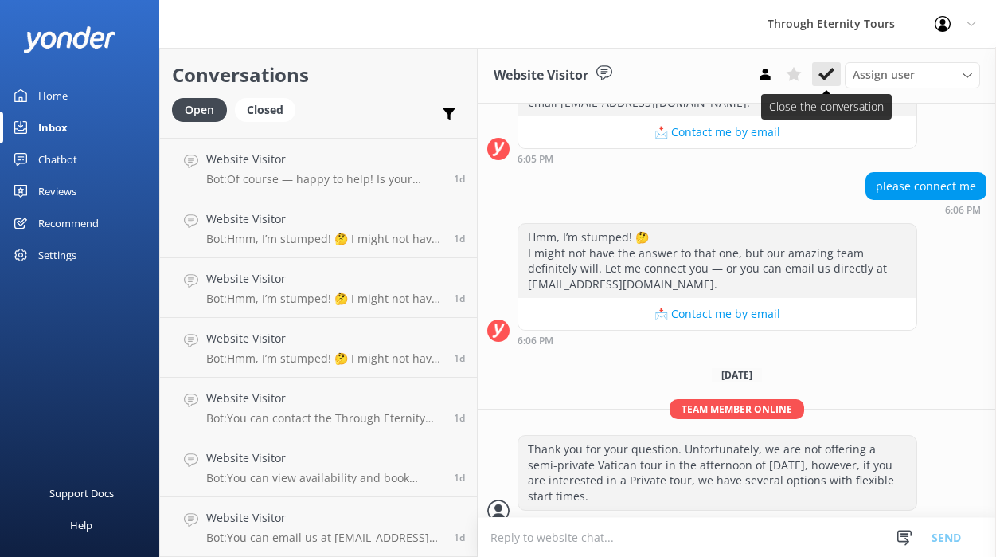
click at [826, 73] on icon at bounding box center [827, 74] width 16 height 16
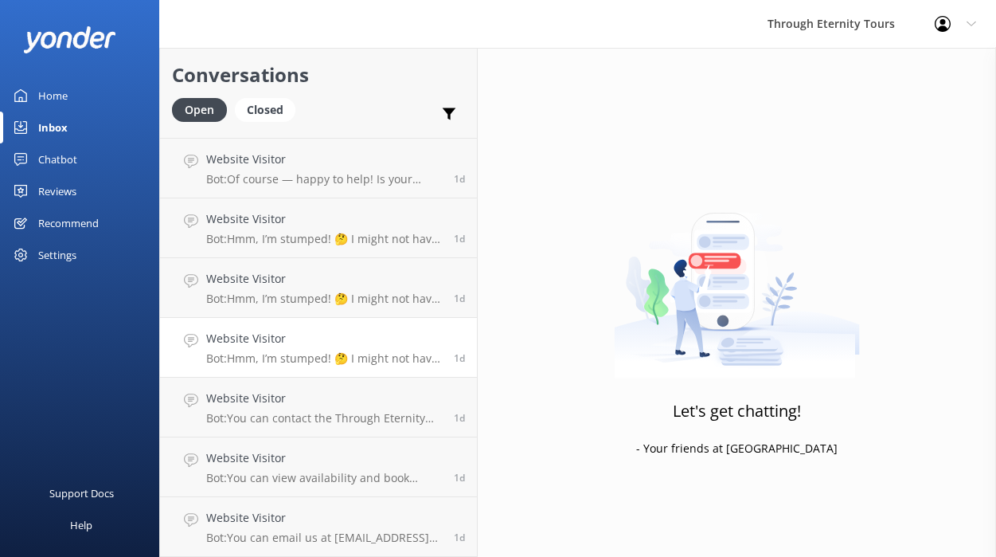
scroll to position [172, 0]
click at [260, 470] on div "Website Visitor Bot: You can view availability and book directly online. If you…" at bounding box center [324, 466] width 236 height 35
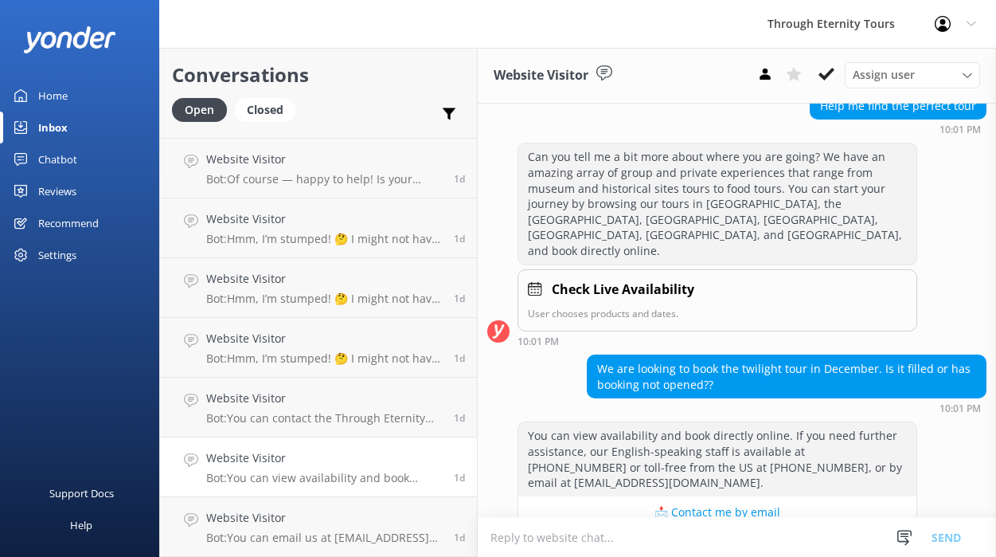
scroll to position [229, 0]
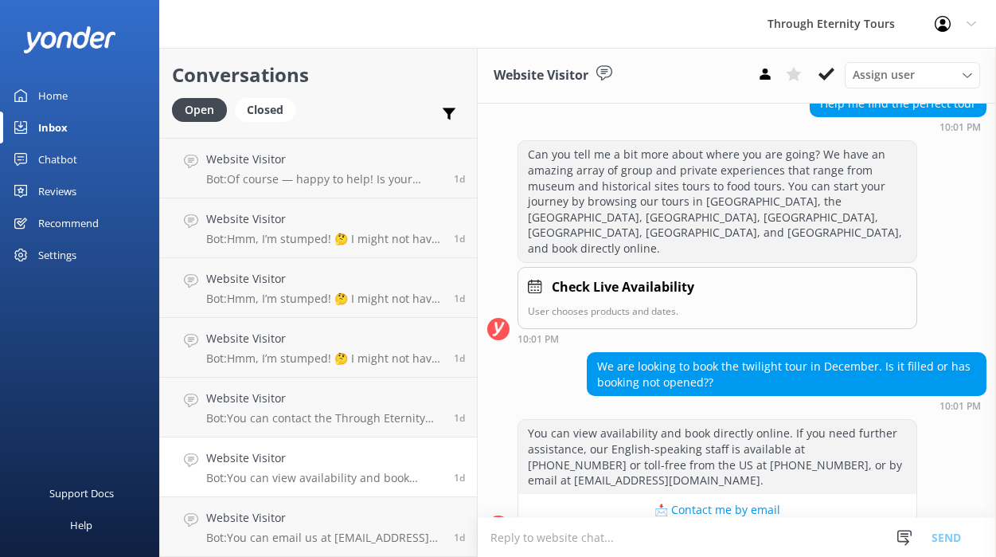
click at [586, 524] on textarea at bounding box center [737, 537] width 518 height 39
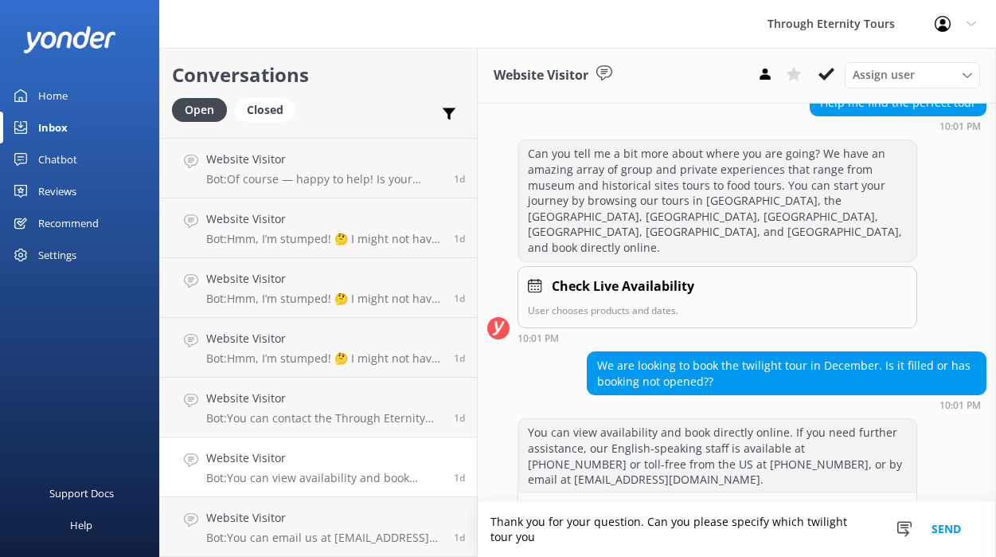
scroll to position [245, 0]
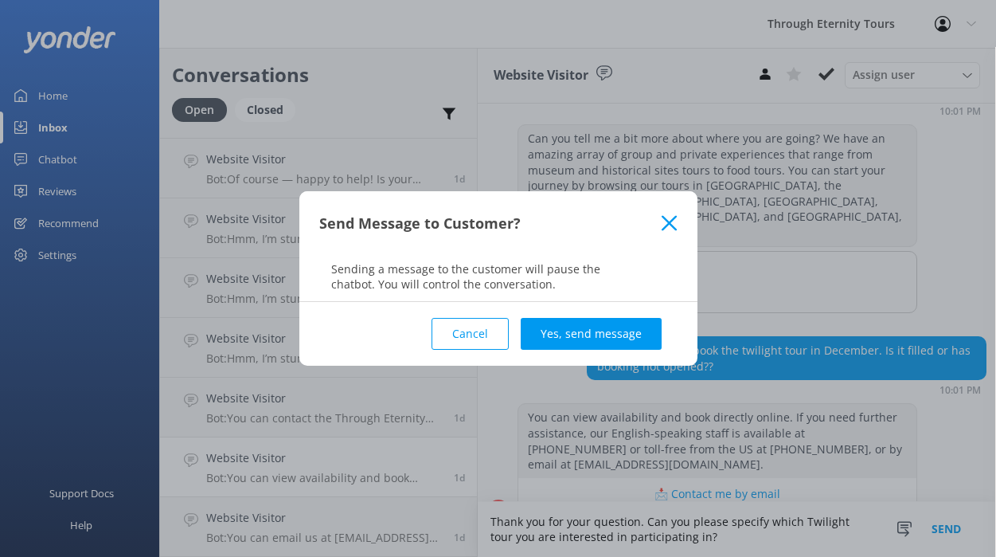
type textarea "Thank you for your question. Can you please specify which Twilight tour you are…"
click at [630, 315] on div "Cancel Yes, send message" at bounding box center [498, 334] width 358 height 64
click at [629, 327] on button "Yes, send message" at bounding box center [591, 334] width 141 height 32
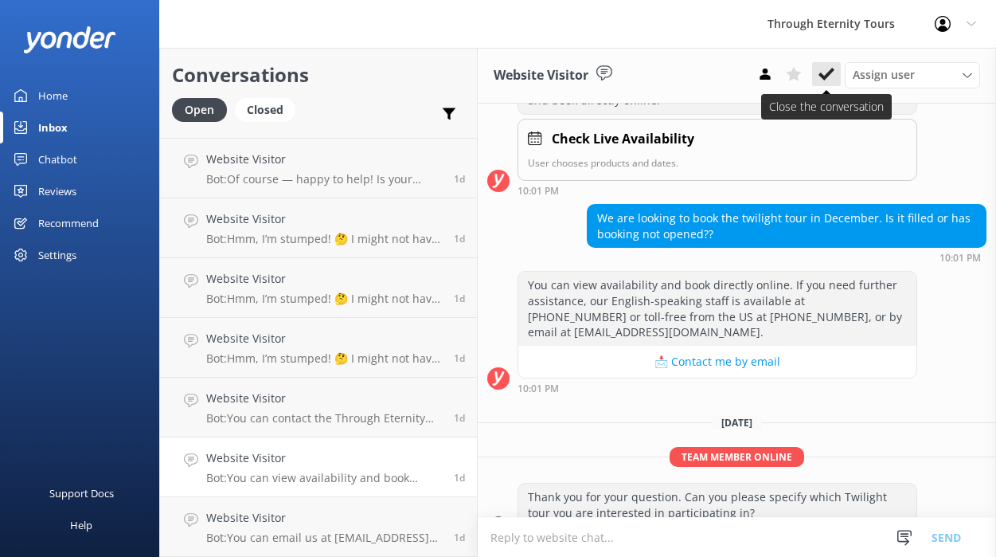
scroll to position [378, 0]
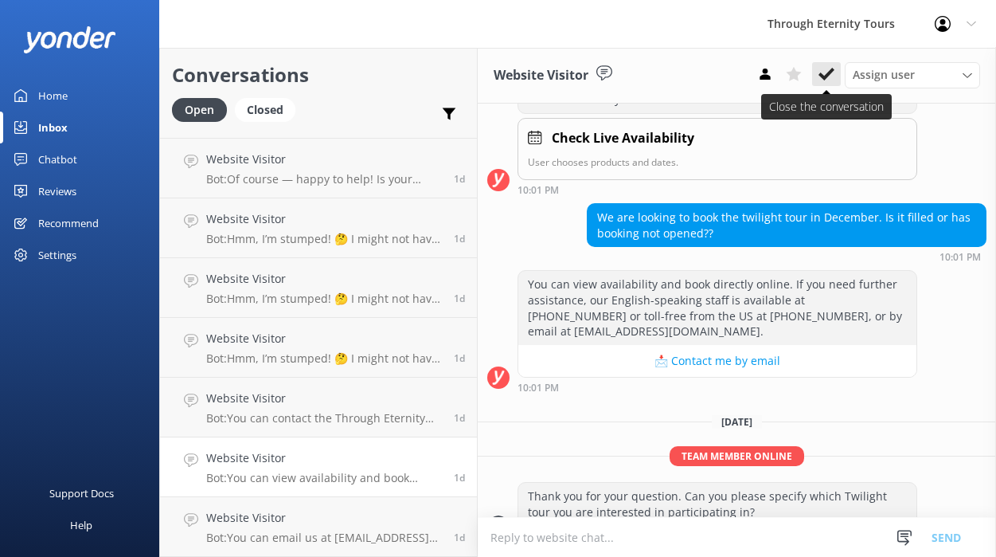
click at [823, 72] on icon at bounding box center [827, 74] width 16 height 16
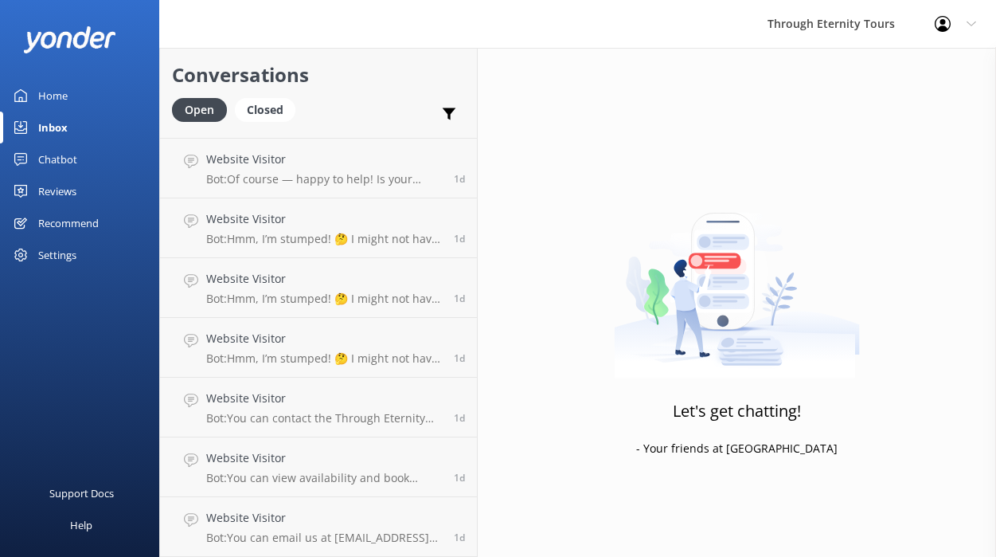
scroll to position [112, 0]
